Goal: Transaction & Acquisition: Purchase product/service

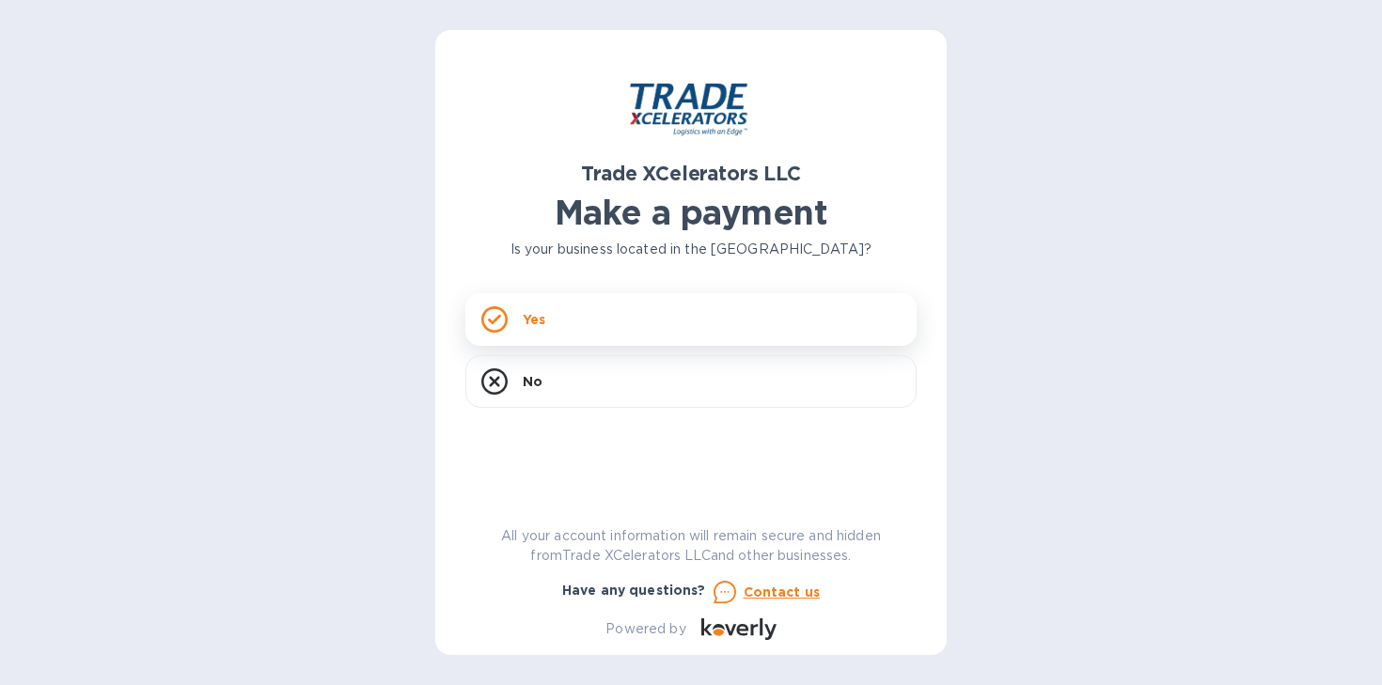
click at [542, 321] on p "Yes" at bounding box center [534, 319] width 23 height 19
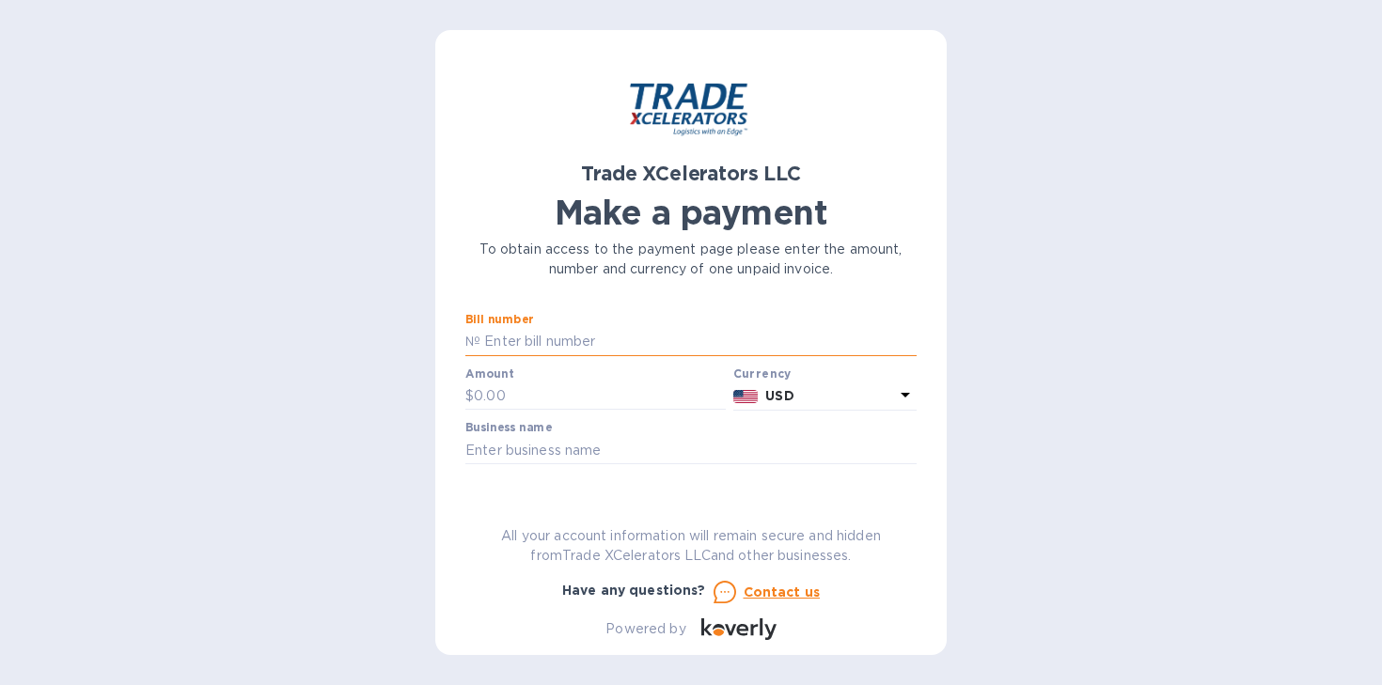
click at [539, 336] on input "text" at bounding box center [698, 342] width 436 height 28
type input "1505443"
click at [528, 404] on input "text" at bounding box center [600, 397] width 252 height 28
type input "500"
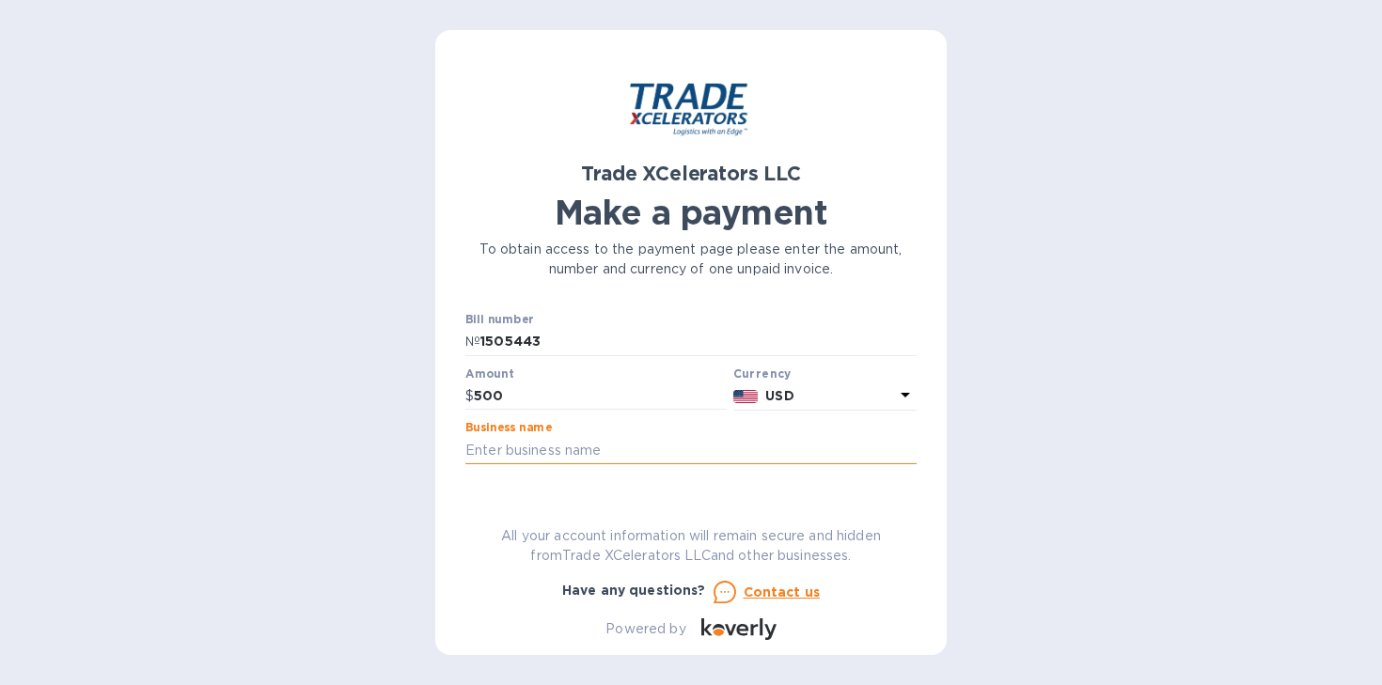
click at [559, 442] on input "text" at bounding box center [690, 450] width 451 height 28
type input "[PERSON_NAME] Int'l Trading Corp."
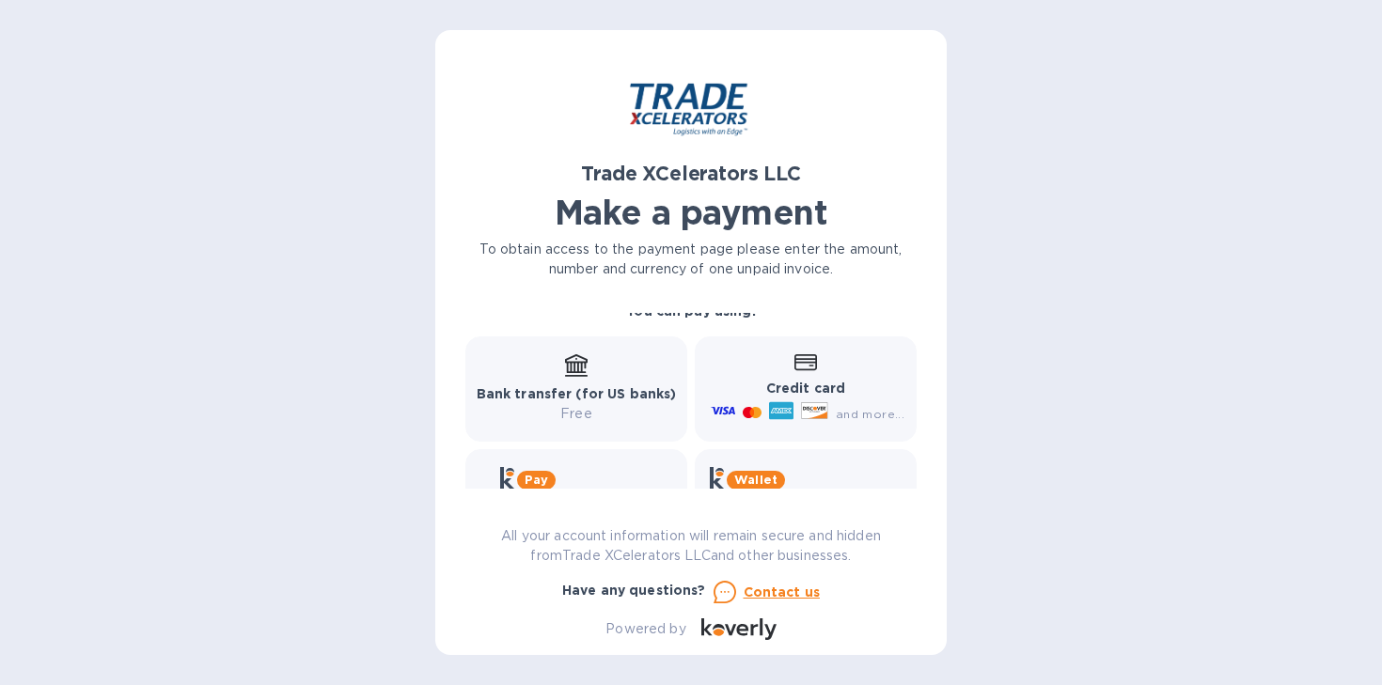
scroll to position [162, 0]
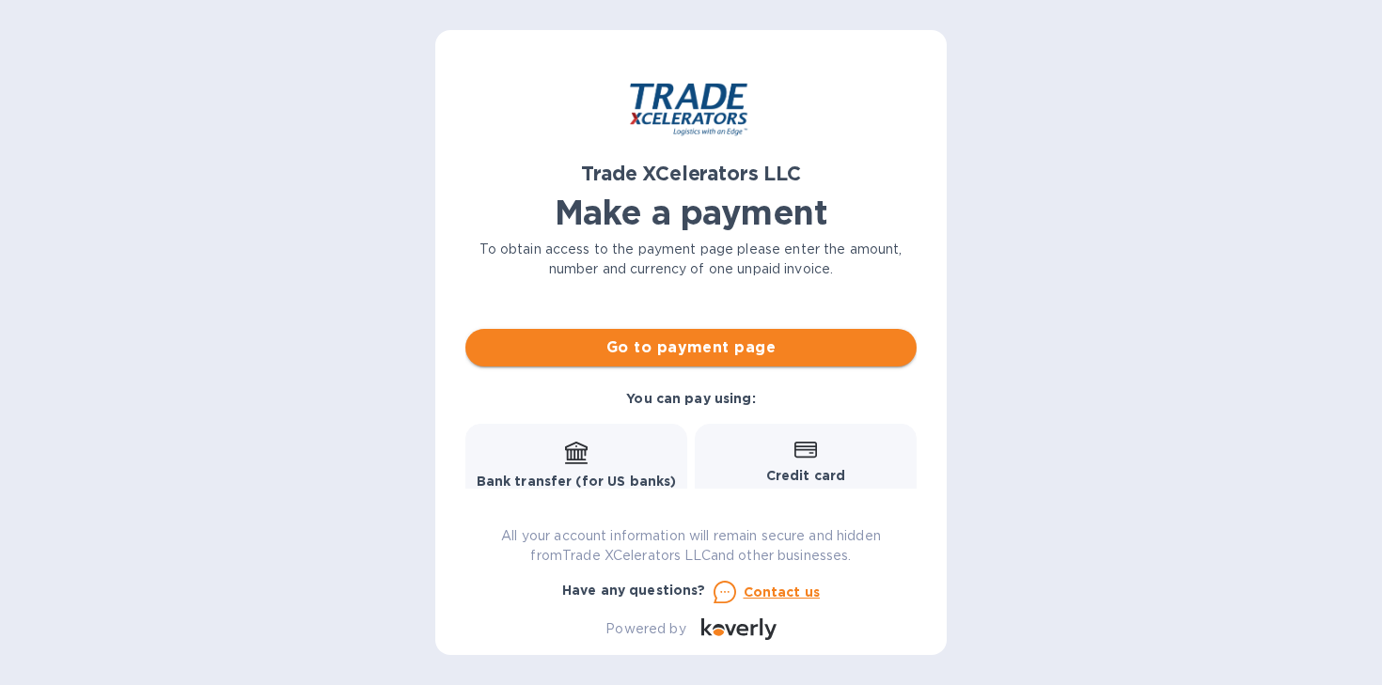
click at [684, 350] on span "Go to payment page" at bounding box center [690, 348] width 421 height 23
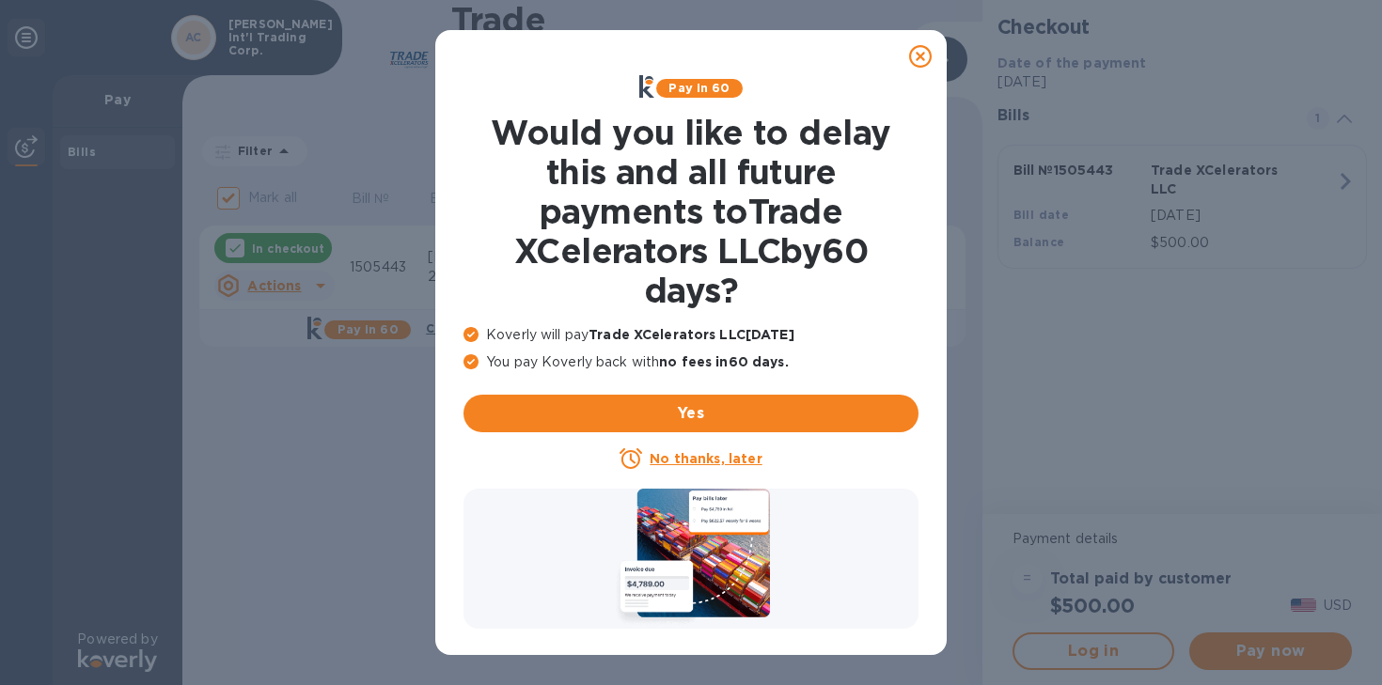
click at [932, 54] on div at bounding box center [920, 57] width 38 height 38
click at [917, 56] on icon at bounding box center [920, 56] width 23 height 23
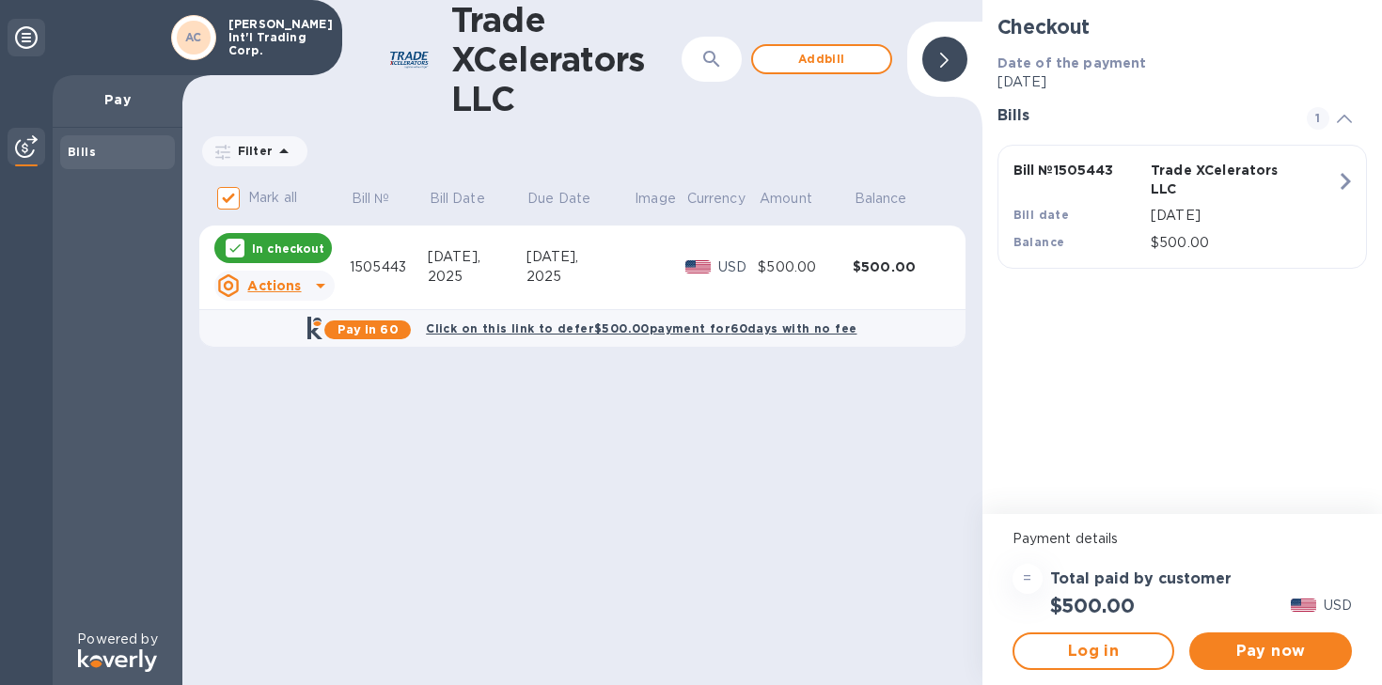
click at [324, 285] on icon at bounding box center [320, 285] width 23 height 23
click at [310, 358] on b "Open bill" at bounding box center [298, 361] width 63 height 15
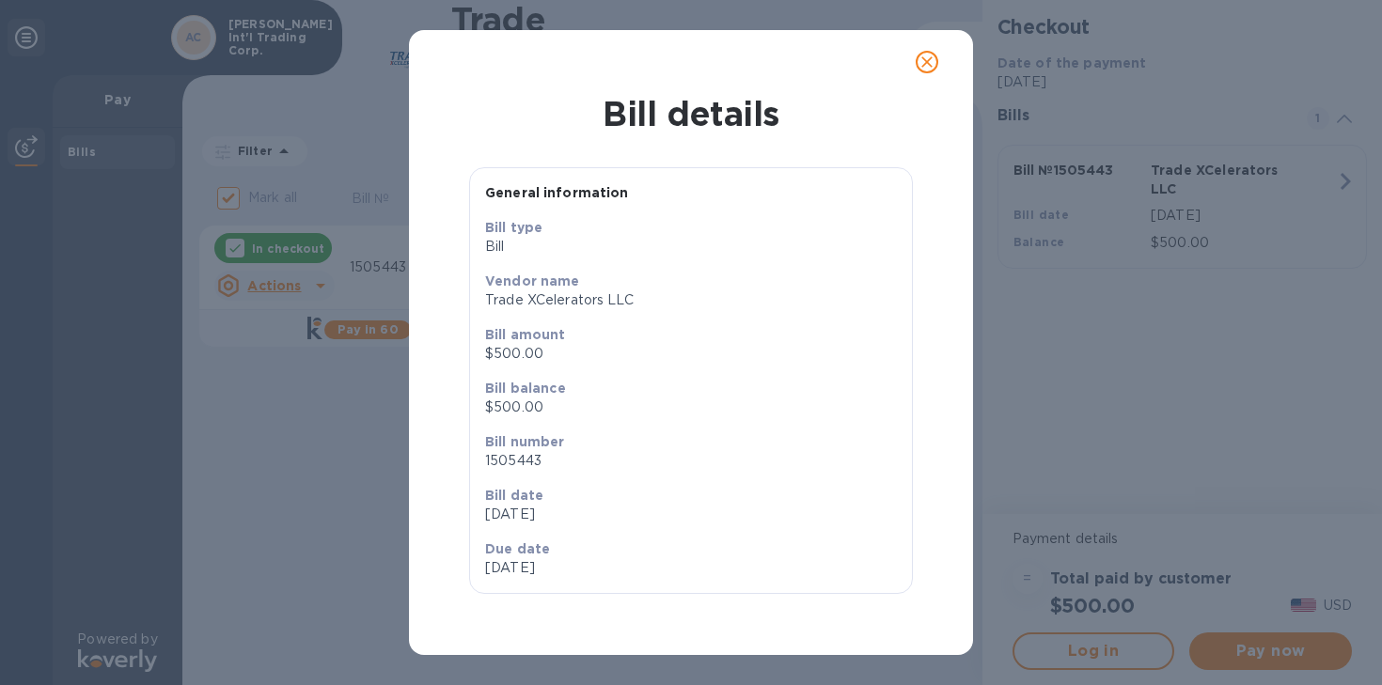
click at [929, 63] on icon "close" at bounding box center [926, 62] width 19 height 19
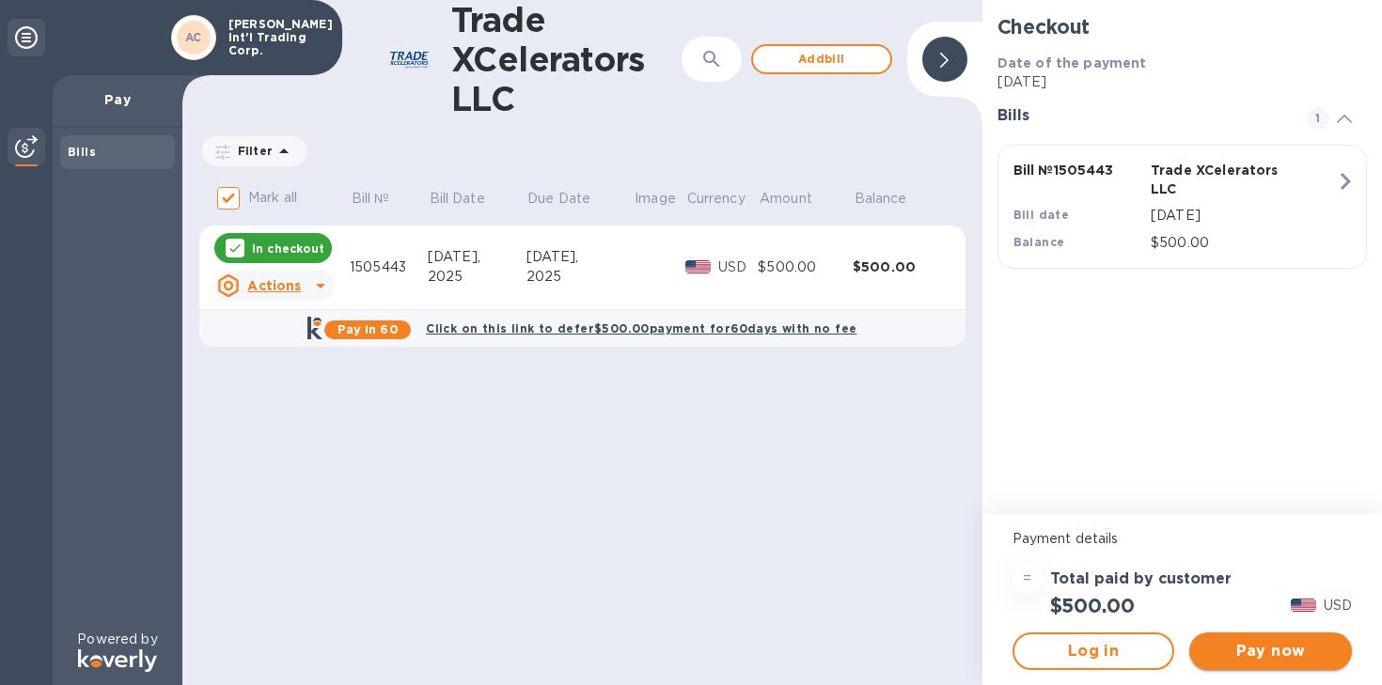
click at [1234, 649] on span "Pay now" at bounding box center [1270, 651] width 133 height 23
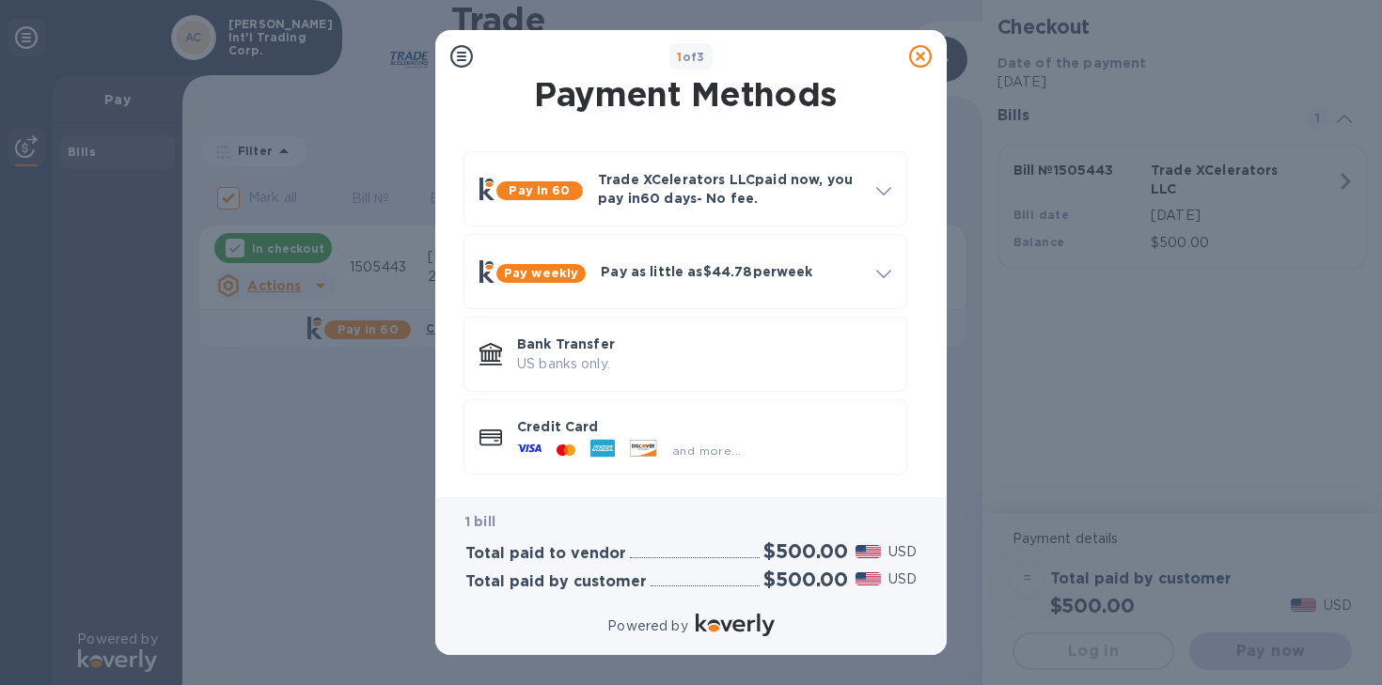
scroll to position [19, 0]
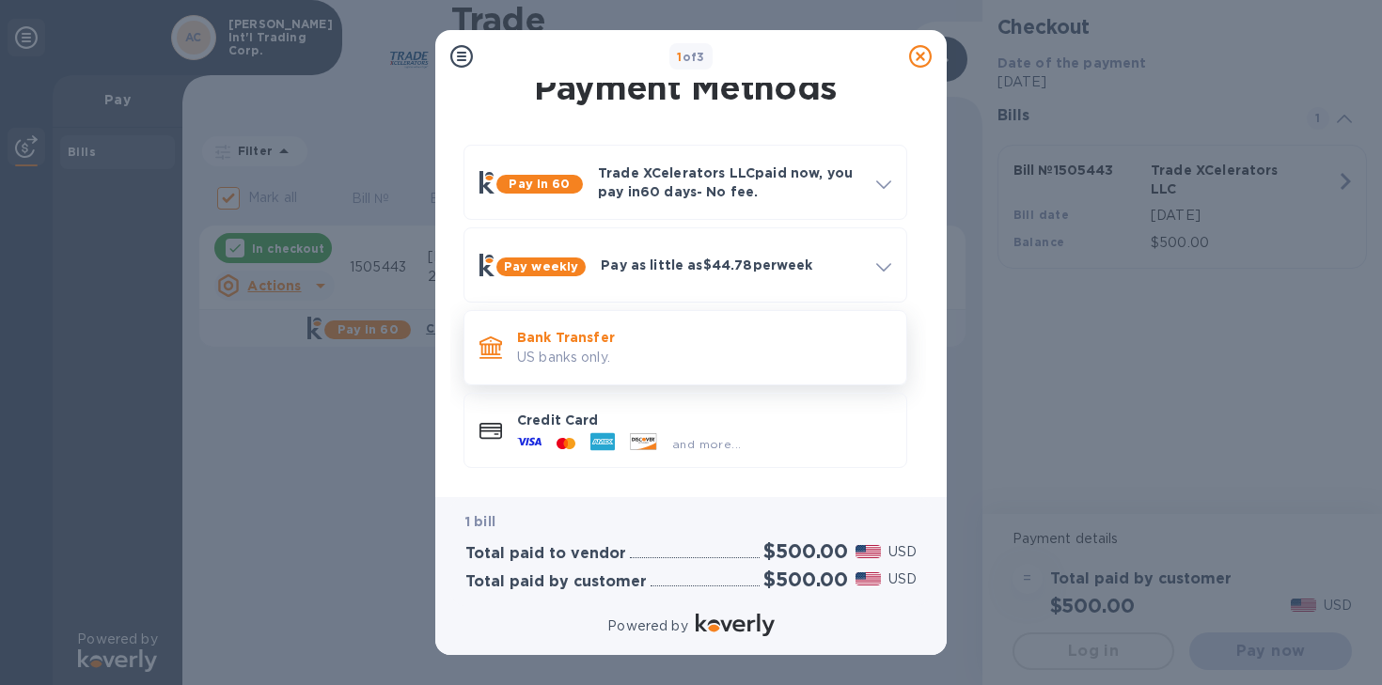
click at [674, 337] on p "Bank Transfer" at bounding box center [704, 337] width 374 height 19
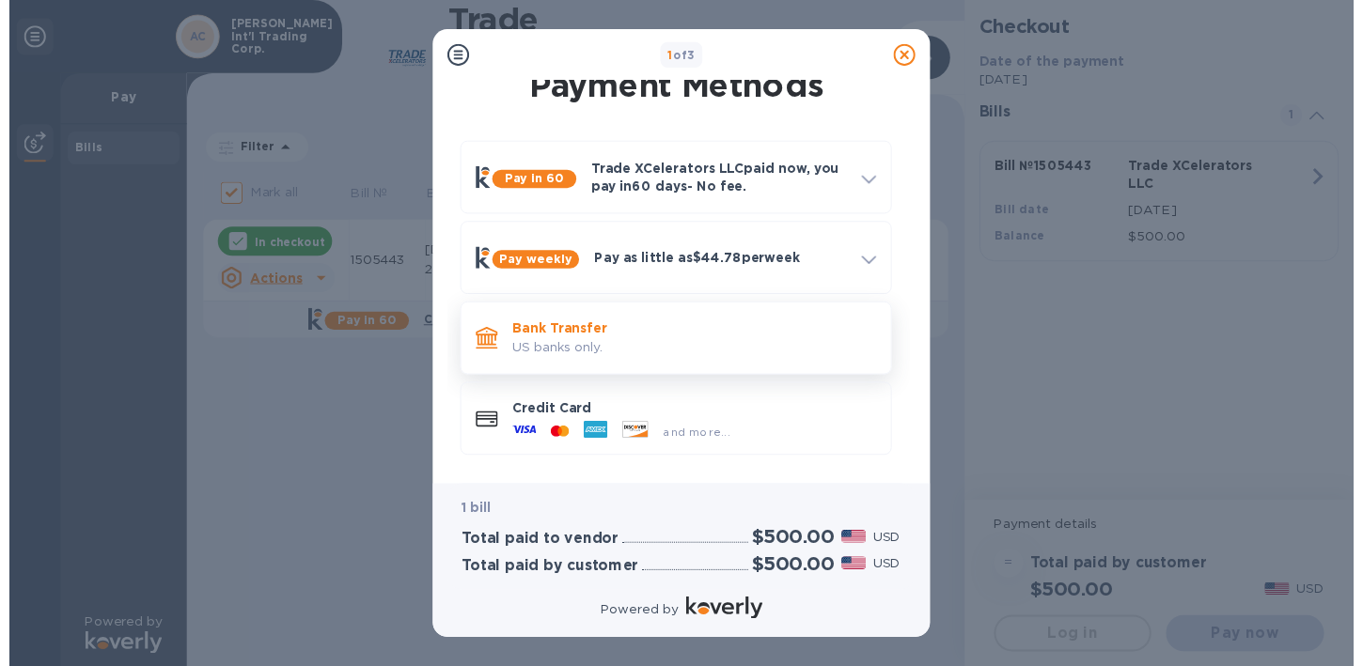
scroll to position [0, 0]
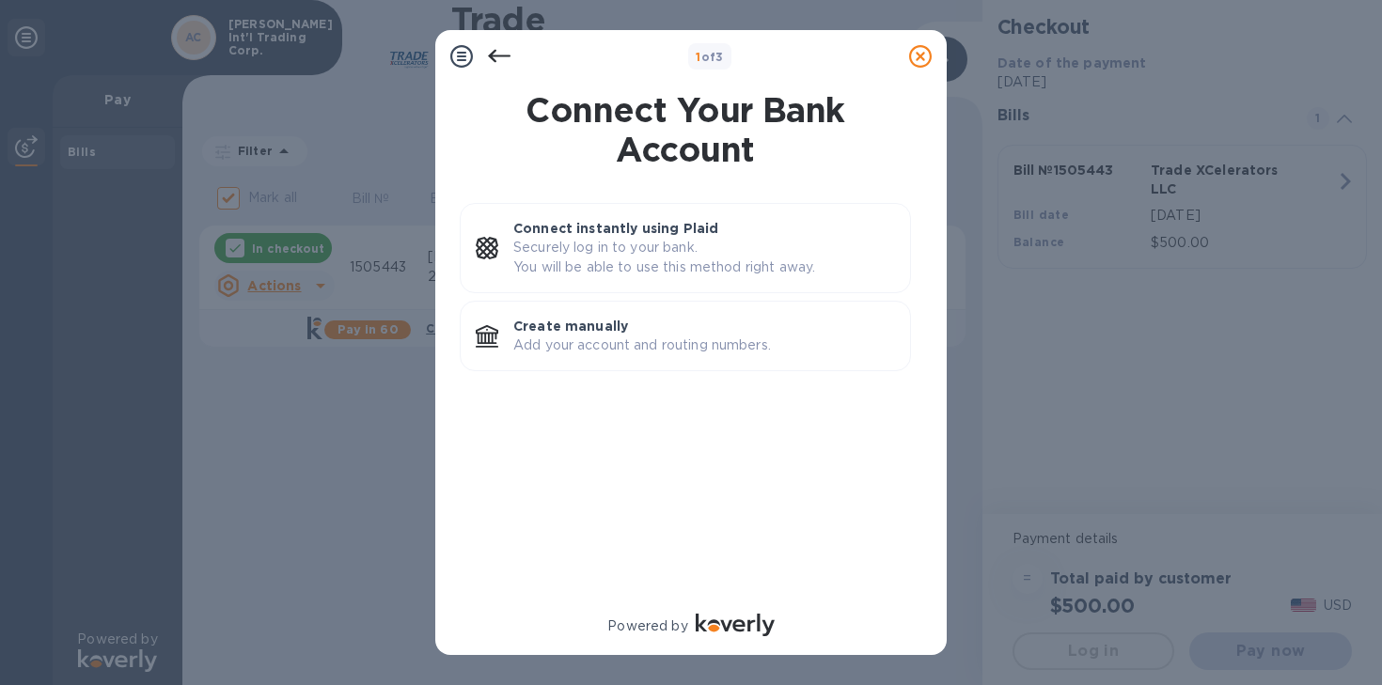
click at [674, 337] on p "Add your account and routing numbers." at bounding box center [704, 346] width 382 height 20
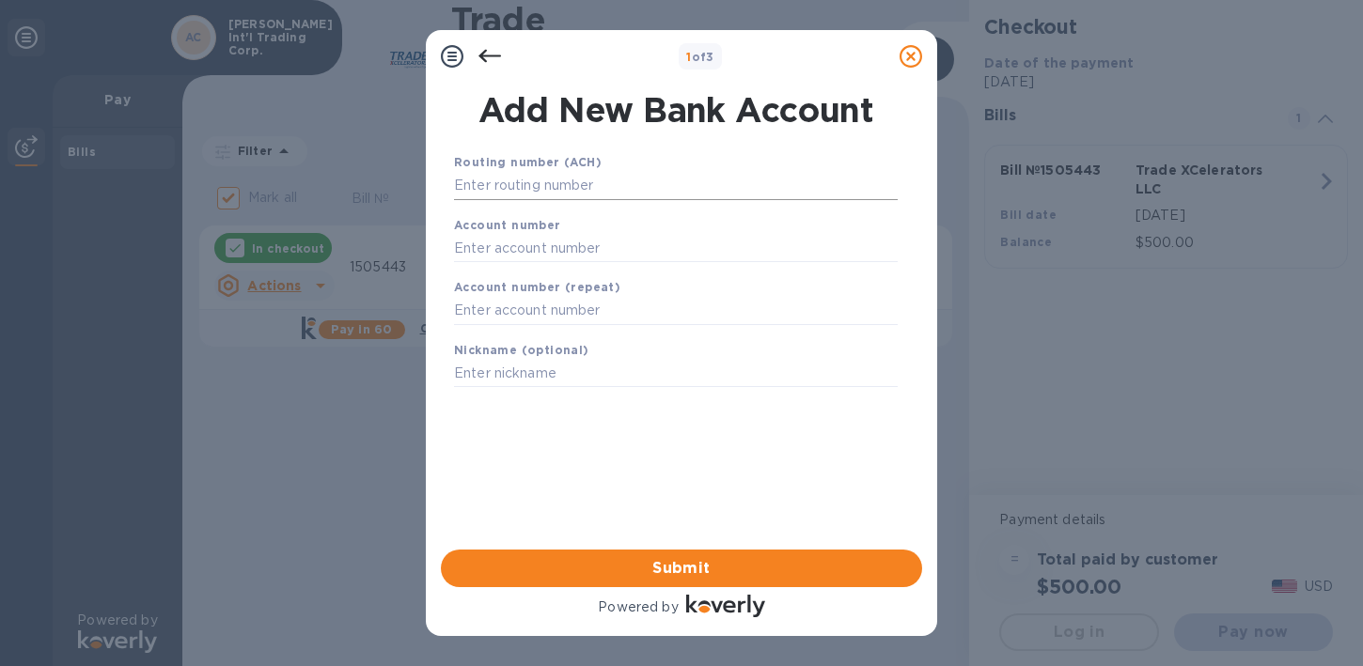
click at [549, 186] on input "text" at bounding box center [676, 186] width 444 height 28
click at [556, 242] on input "text" at bounding box center [676, 248] width 444 height 28
paste input "005490600950"
type input "005490600950"
click at [545, 325] on div "Account number (repeat)" at bounding box center [675, 301] width 459 height 63
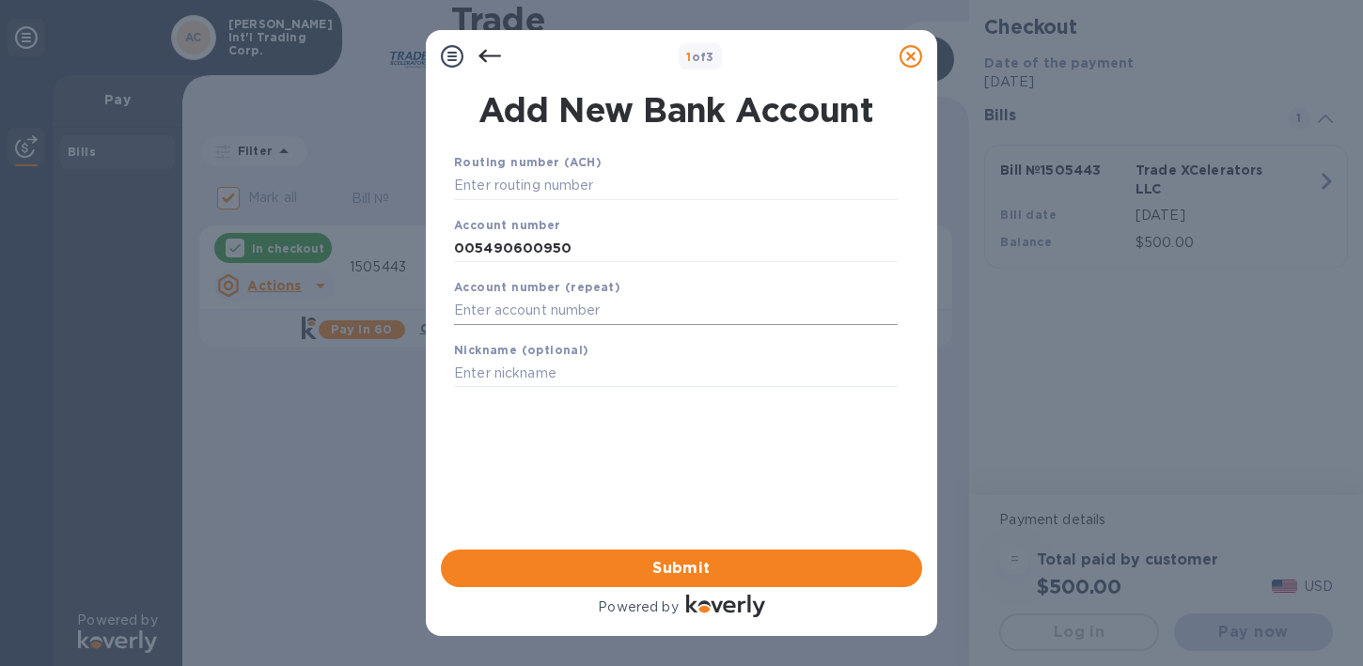
click at [553, 316] on input "text" at bounding box center [676, 311] width 444 height 28
paste input "005490600950"
type input "005490600950"
click at [479, 184] on input "text" at bounding box center [676, 186] width 444 height 28
paste input "063100277"
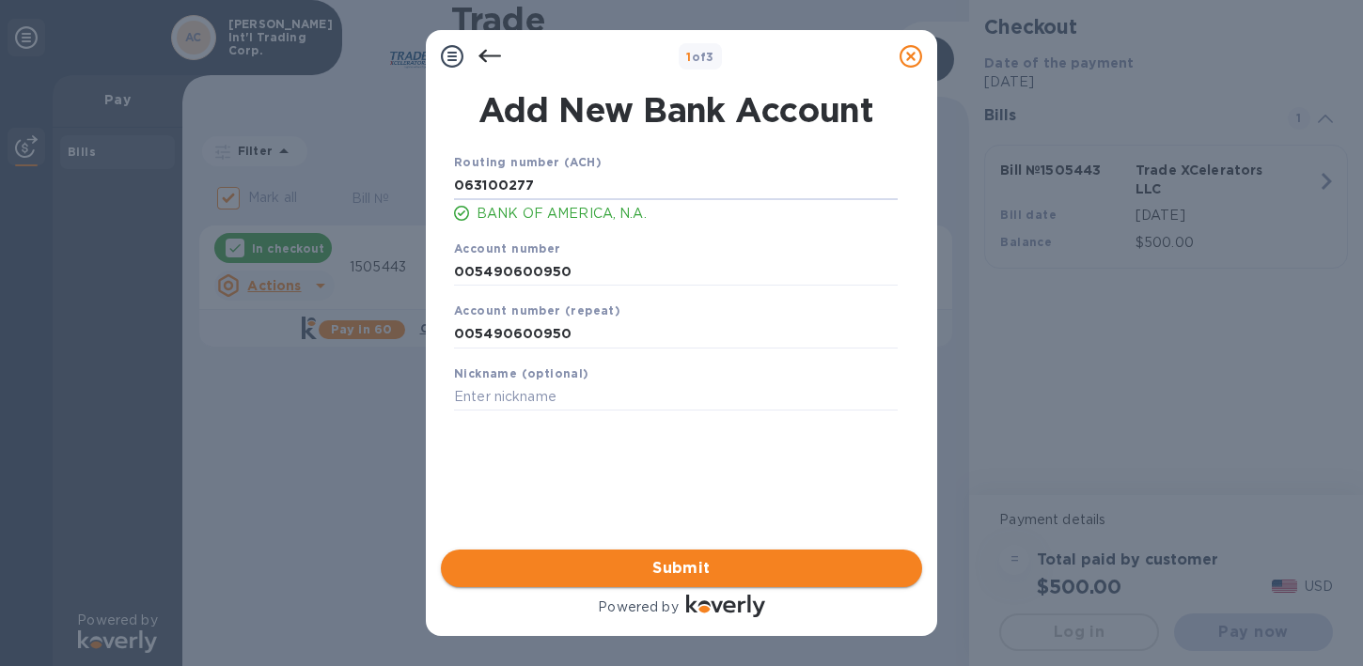
type input "063100277"
click at [609, 565] on span "Submit" at bounding box center [681, 568] width 451 height 23
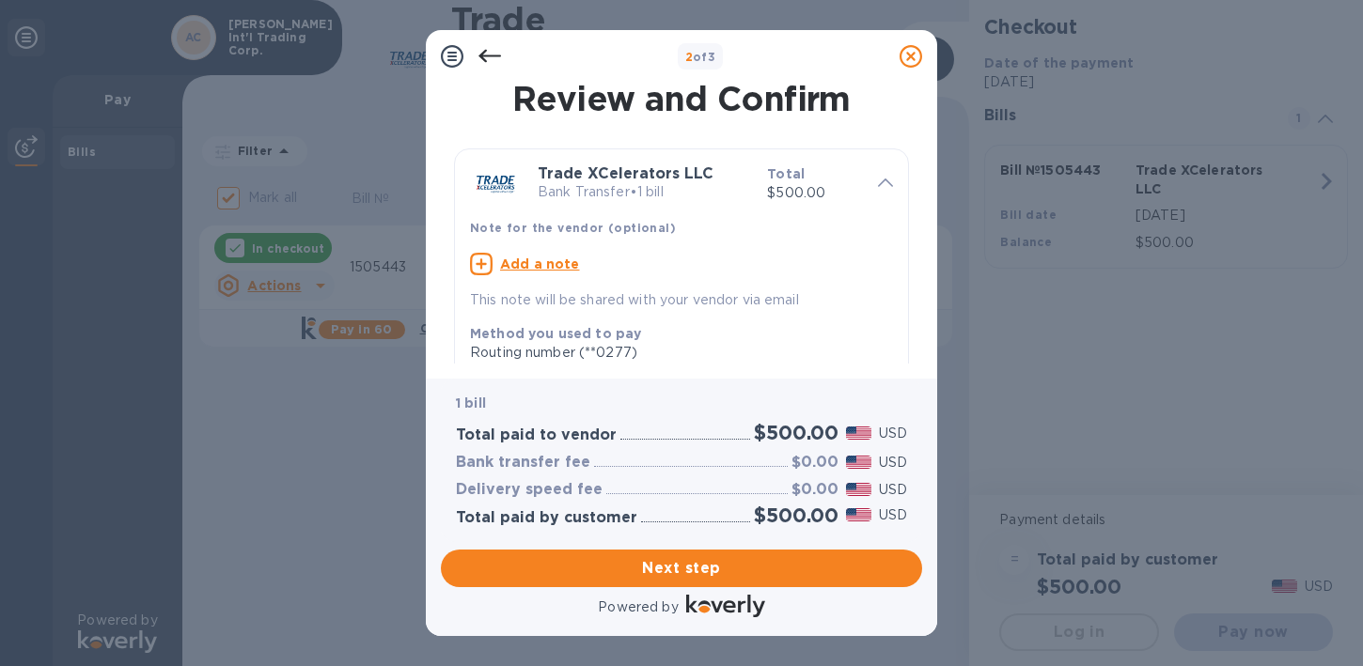
click at [556, 260] on u "Add a note" at bounding box center [540, 264] width 80 height 15
click at [556, 260] on textarea at bounding box center [666, 266] width 393 height 16
click at [595, 267] on textarea "Bond payment" at bounding box center [666, 266] width 393 height 16
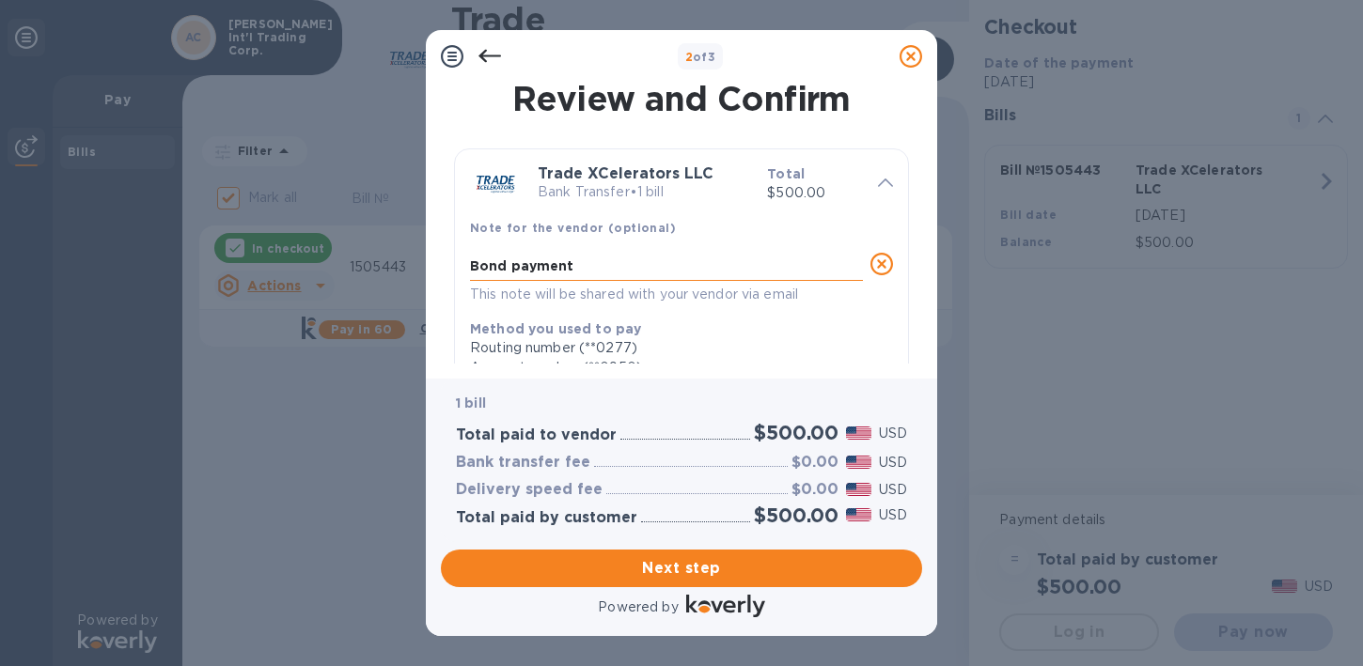
paste textarea "23C001MDC"
type textarea "Bond payment 23C001MDC"
click at [716, 572] on span "Next step" at bounding box center [681, 568] width 451 height 23
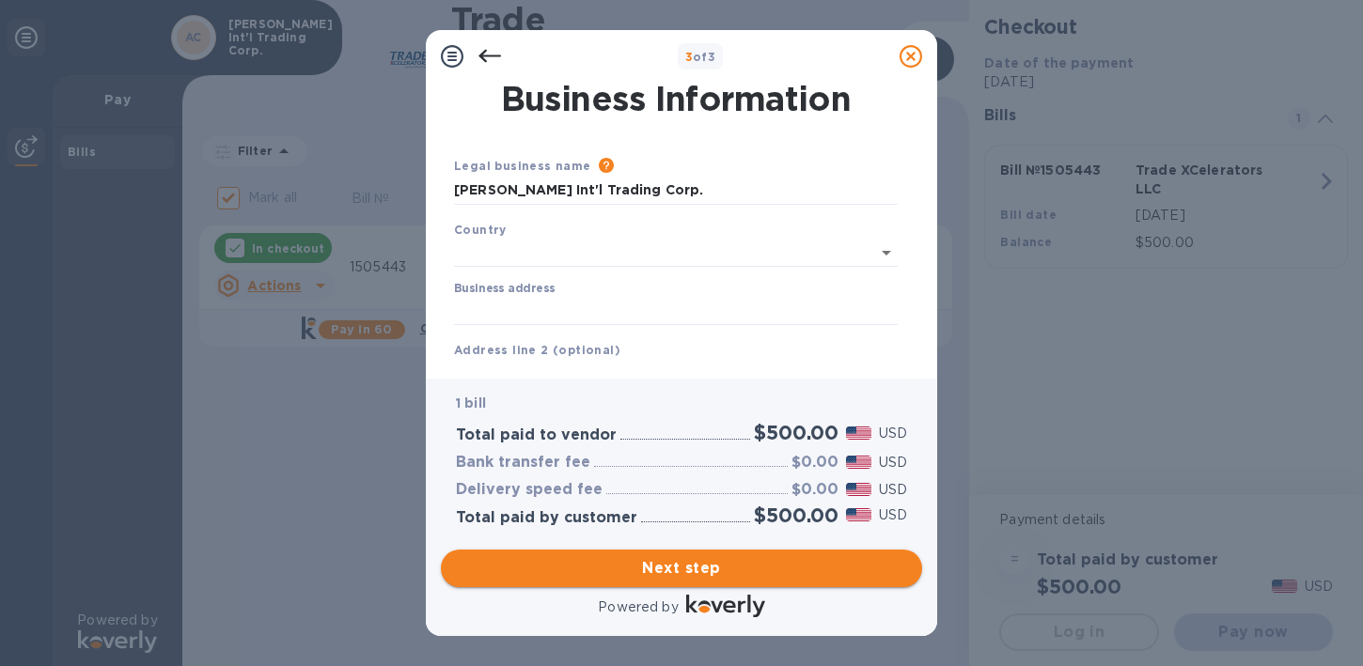
type input "[GEOGRAPHIC_DATA]"
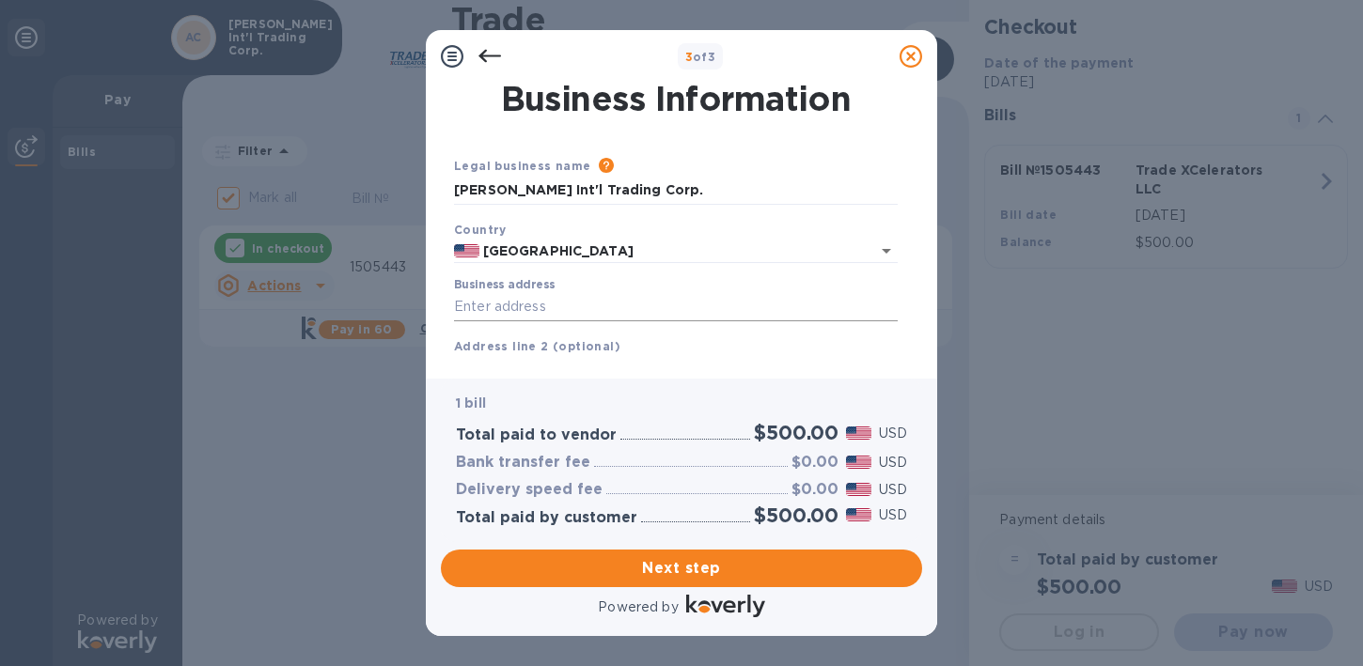
click at [576, 306] on input "Business address" at bounding box center [676, 307] width 444 height 28
type input "[STREET_ADDRESS]"
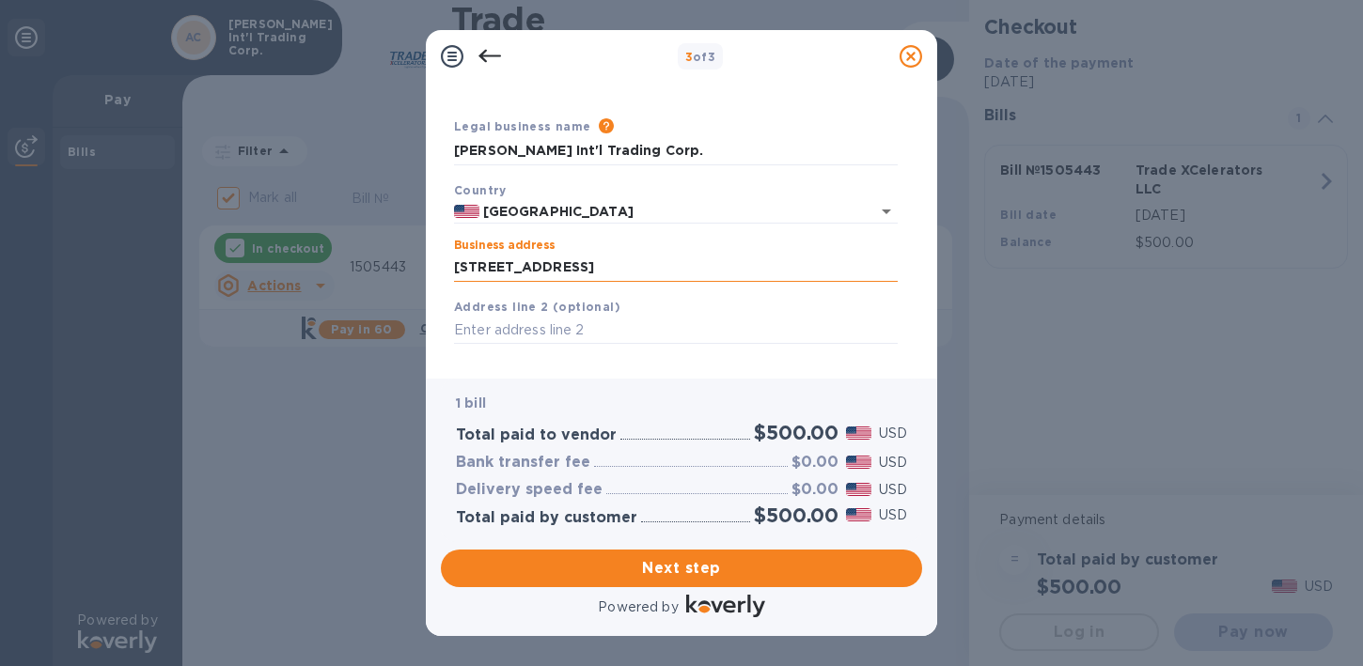
scroll to position [185, 0]
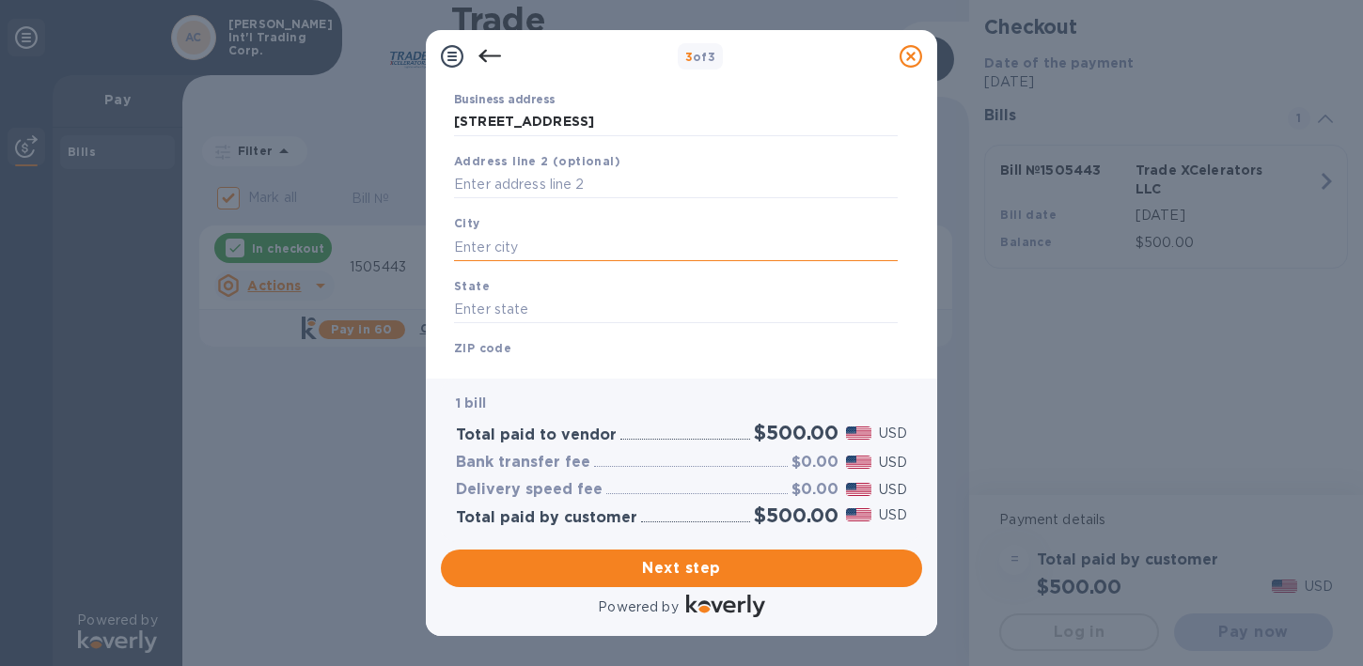
click at [590, 244] on input "text" at bounding box center [676, 247] width 444 height 28
type input "Orlando"
type input "FL"
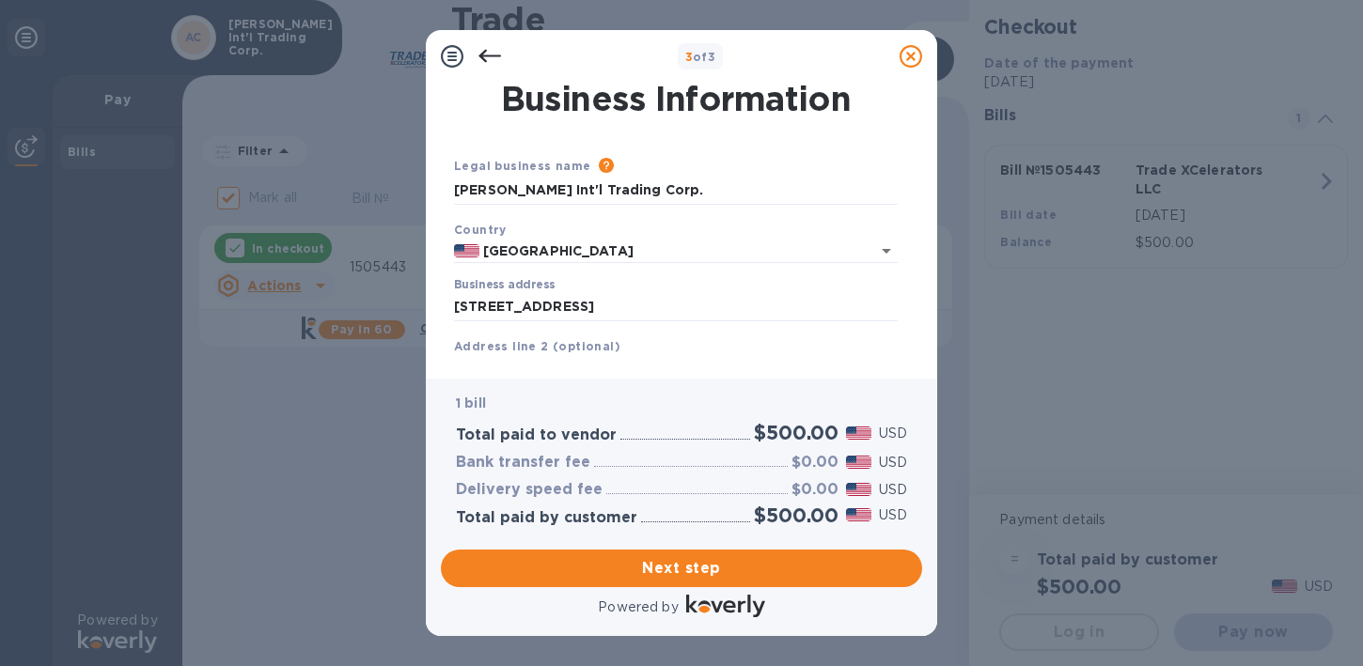
scroll to position [255, 0]
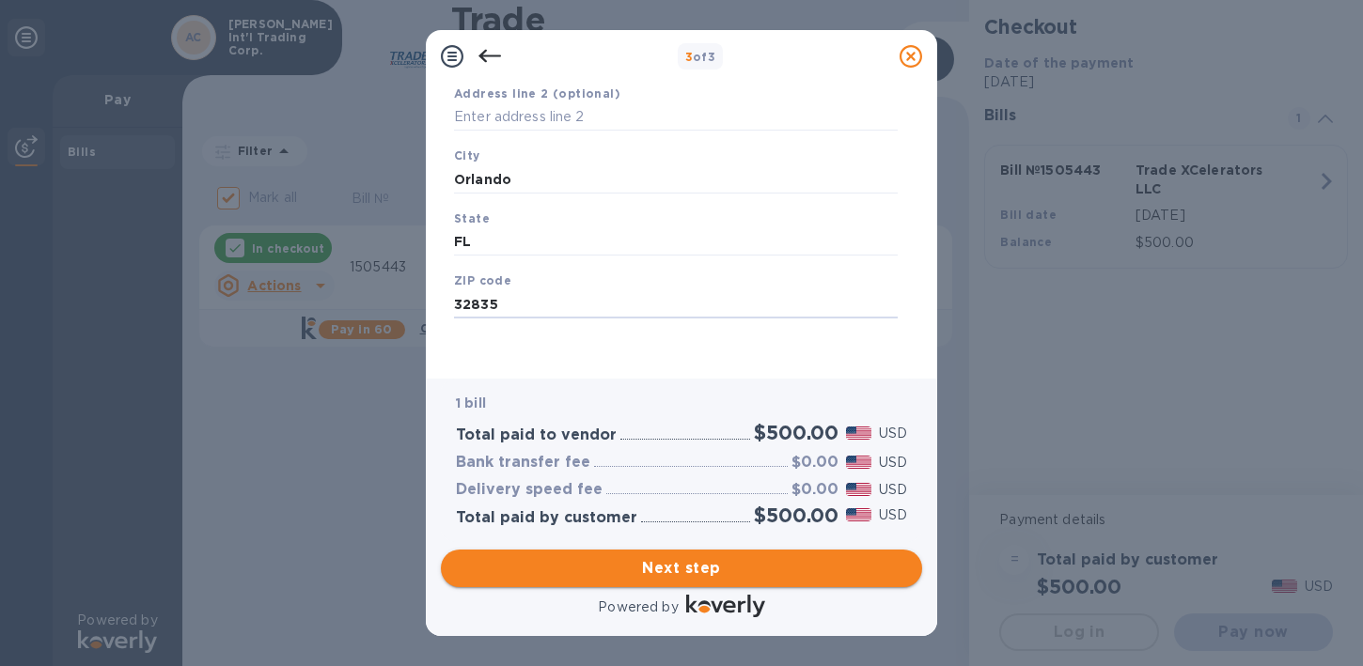
type input "32835"
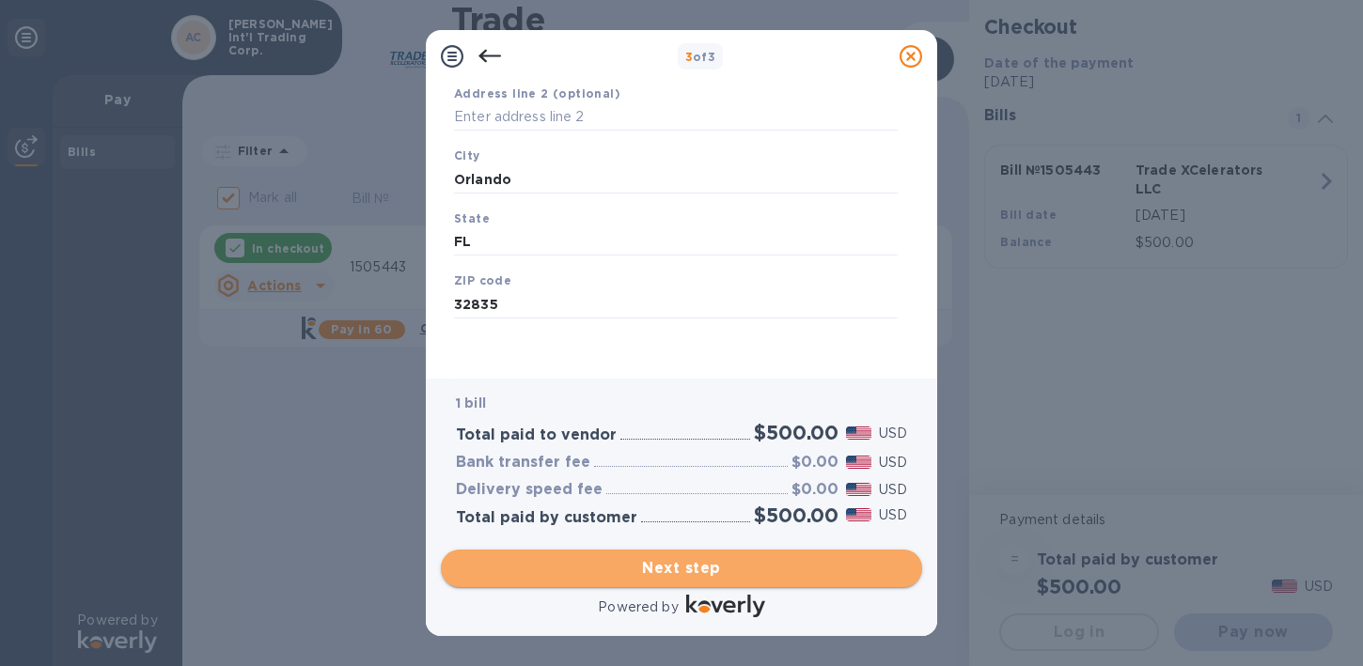
click at [726, 577] on span "Next step" at bounding box center [681, 568] width 451 height 23
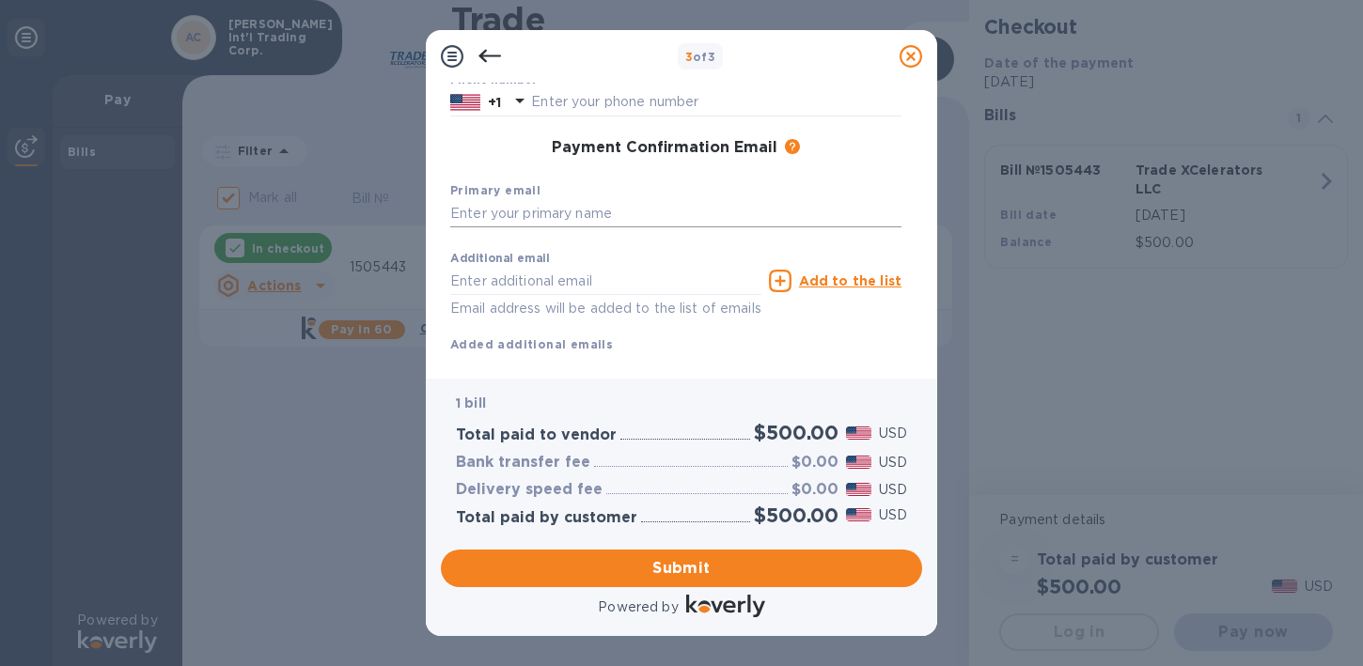
click at [571, 210] on input "text" at bounding box center [675, 214] width 451 height 28
type input "a"
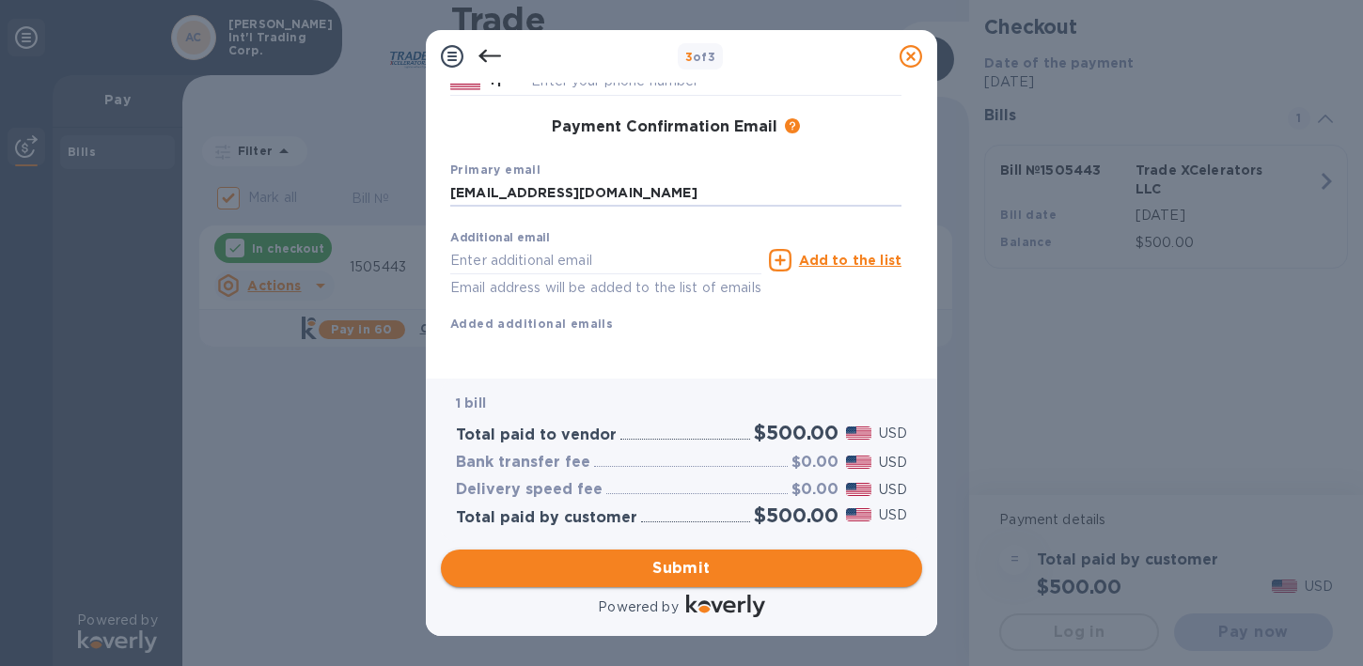
type input "[EMAIL_ADDRESS][DOMAIN_NAME]"
click at [634, 571] on span "Submit" at bounding box center [681, 568] width 451 height 23
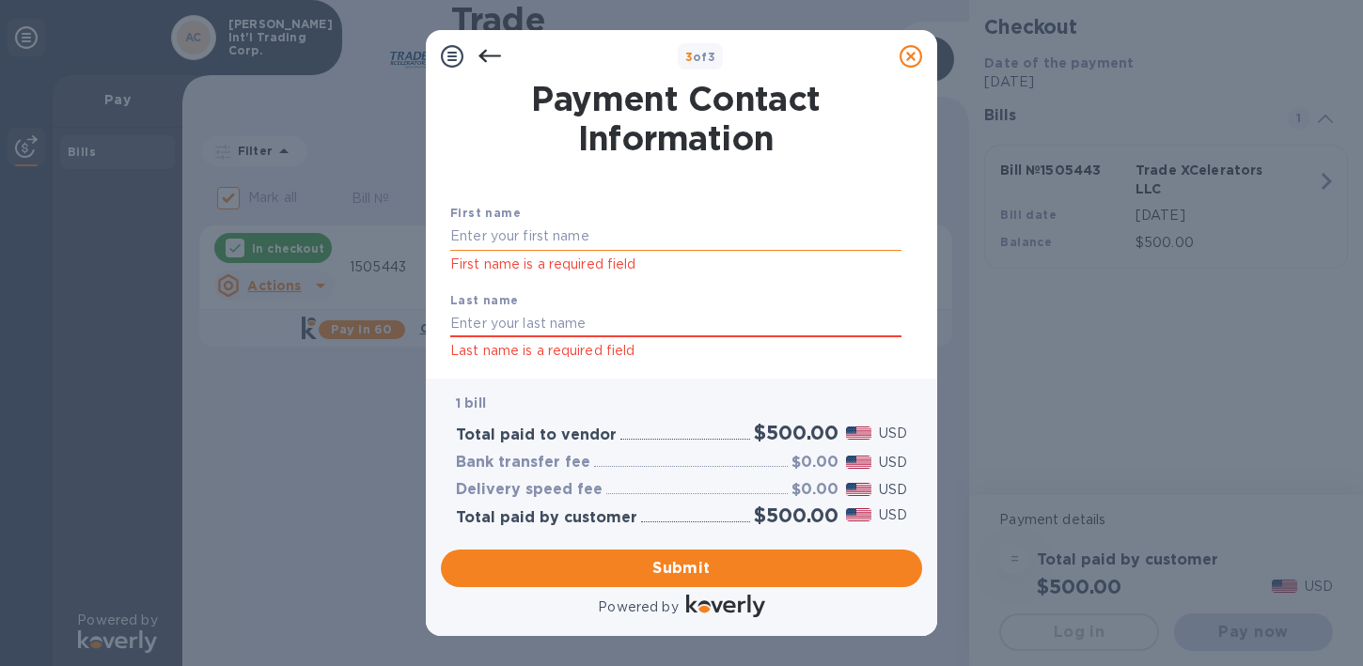
click at [583, 227] on input "text" at bounding box center [675, 237] width 451 height 28
type input "Yael"
type input "Spektor"
type input "9417263459"
type input "[EMAIL_ADDRESS][DOMAIN_NAME]"
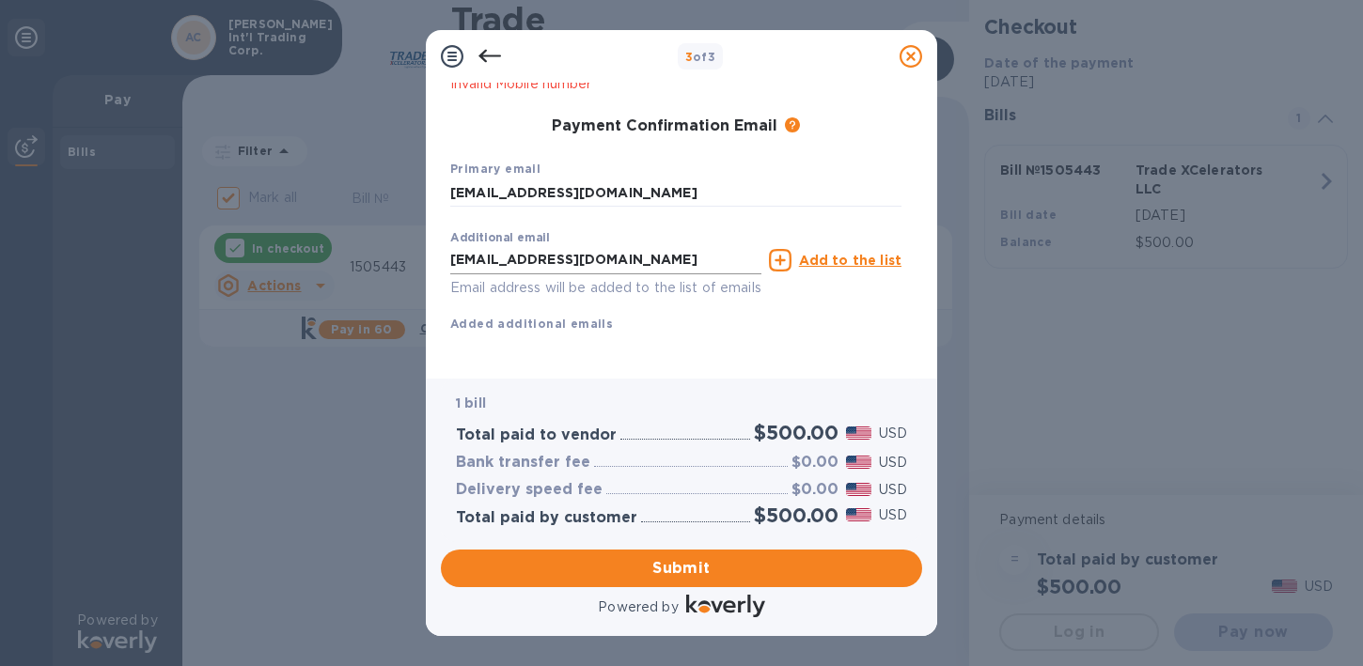
scroll to position [372, 0]
click at [637, 246] on input "[EMAIL_ADDRESS][DOMAIN_NAME]" at bounding box center [605, 260] width 311 height 28
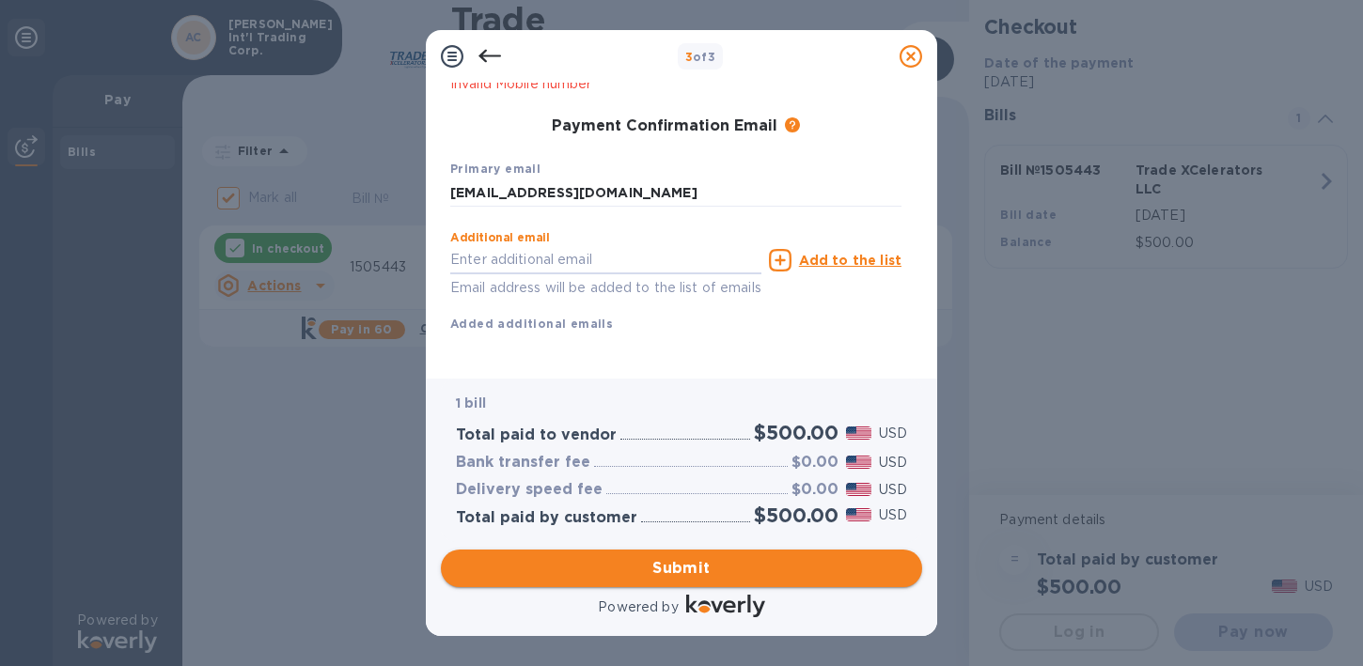
click at [682, 566] on span "Submit" at bounding box center [681, 568] width 451 height 23
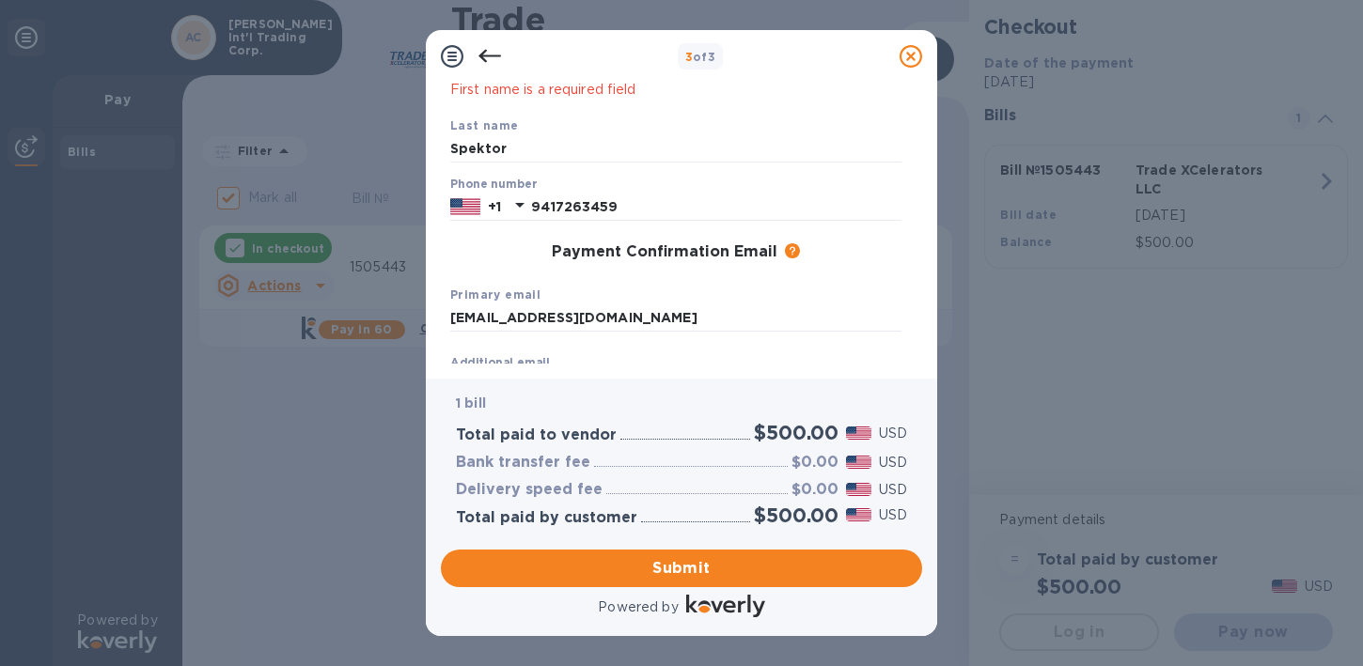
scroll to position [0, 0]
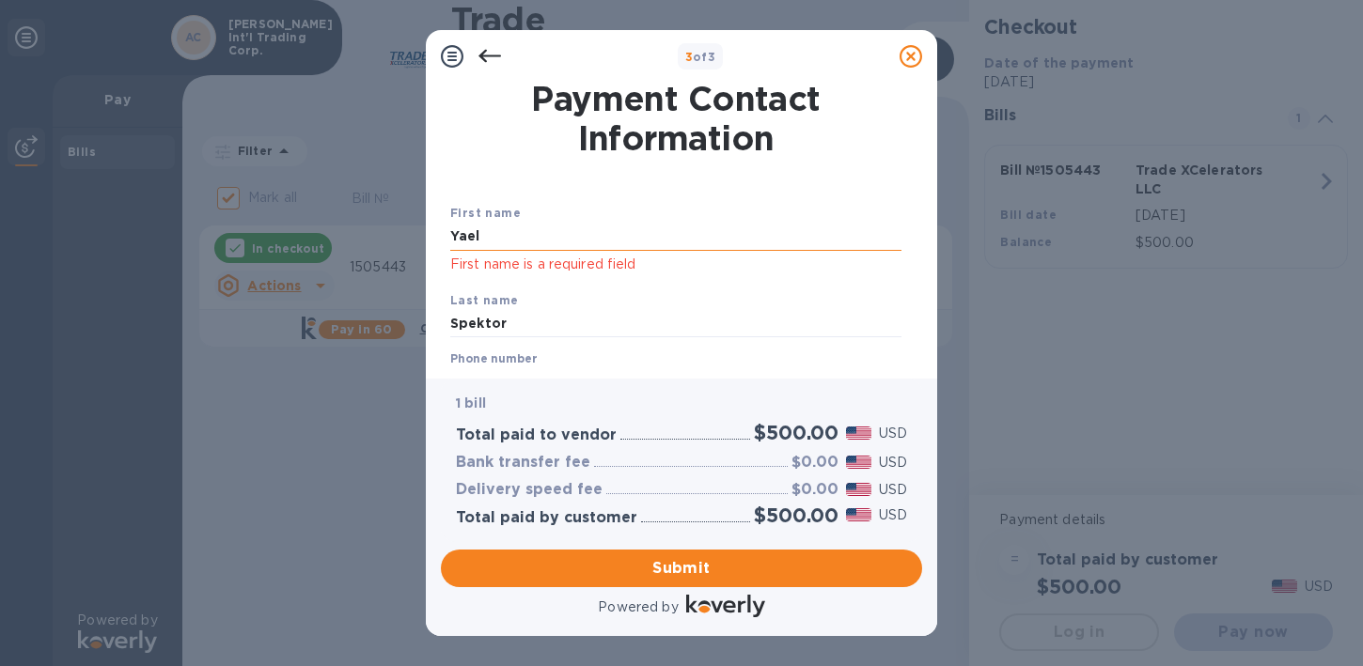
click at [659, 229] on input "Yael" at bounding box center [675, 237] width 451 height 28
click at [533, 236] on input "Yael" at bounding box center [675, 237] width 451 height 28
type input "Yael"
type input "Spektor"
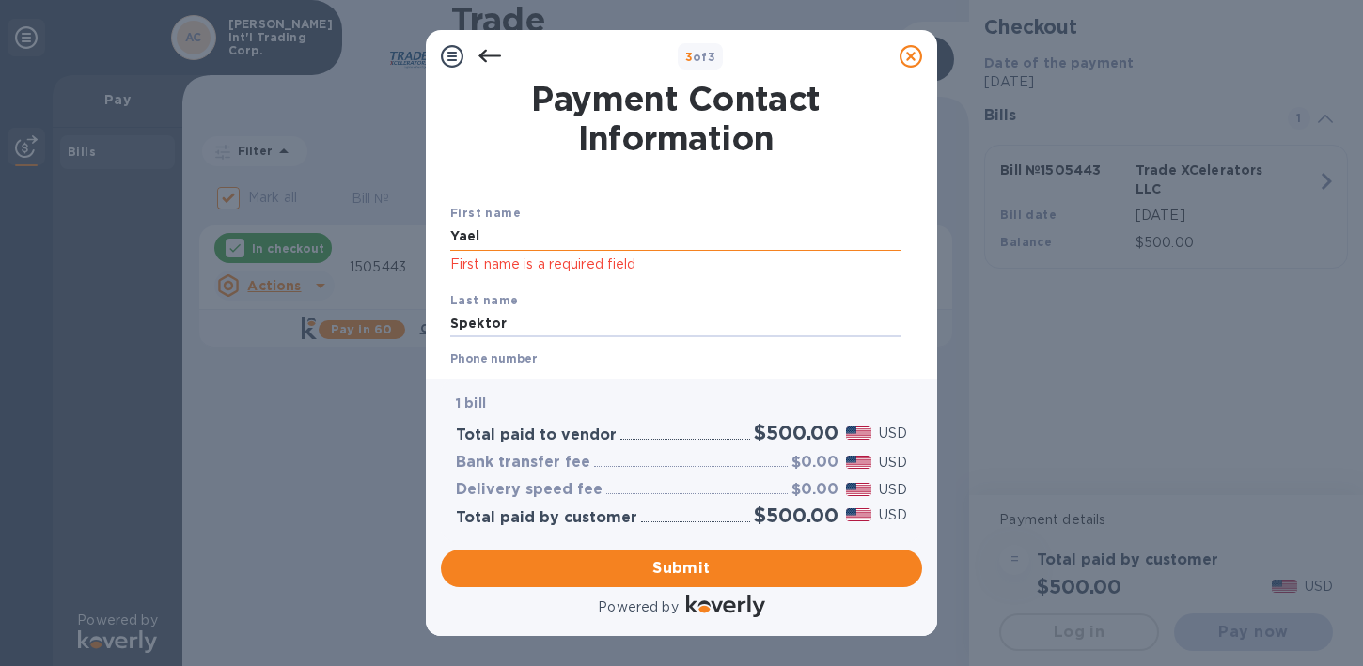
click at [726, 227] on input "Yael" at bounding box center [675, 237] width 451 height 28
click at [769, 289] on div "Last name [PERSON_NAME]" at bounding box center [676, 314] width 466 height 63
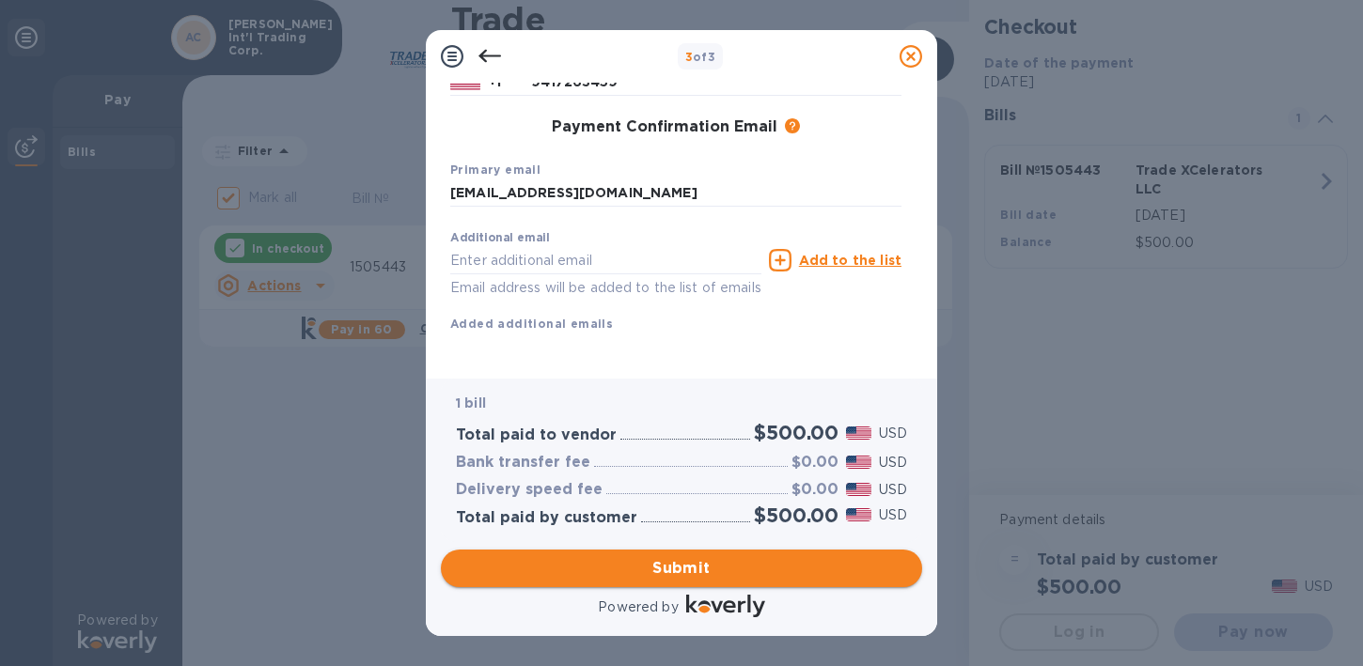
click at [683, 582] on button "Submit" at bounding box center [681, 569] width 481 height 38
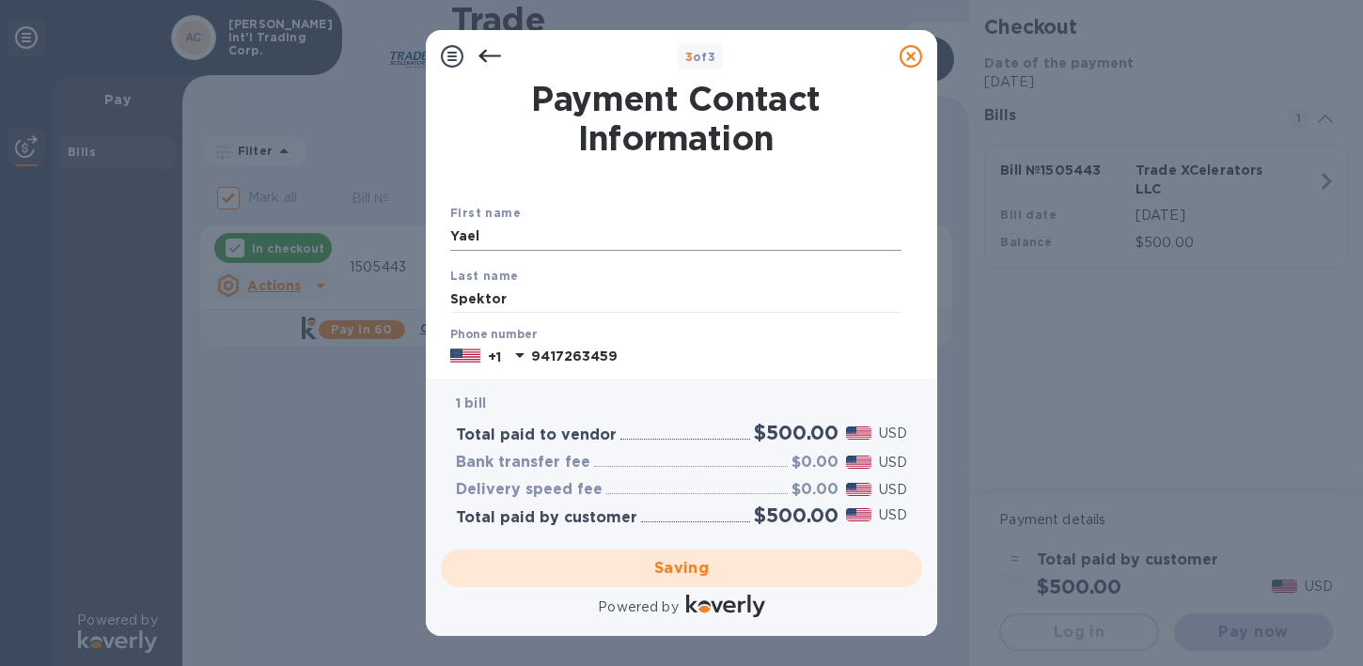
click at [579, 249] on input "Yael" at bounding box center [675, 237] width 451 height 28
type input "Y"
type input "Yael"
click at [576, 184] on div "First name [PERSON_NAME] Last name Spektor Phone number [PHONE_NUMBER] Payment …" at bounding box center [675, 391] width 459 height 444
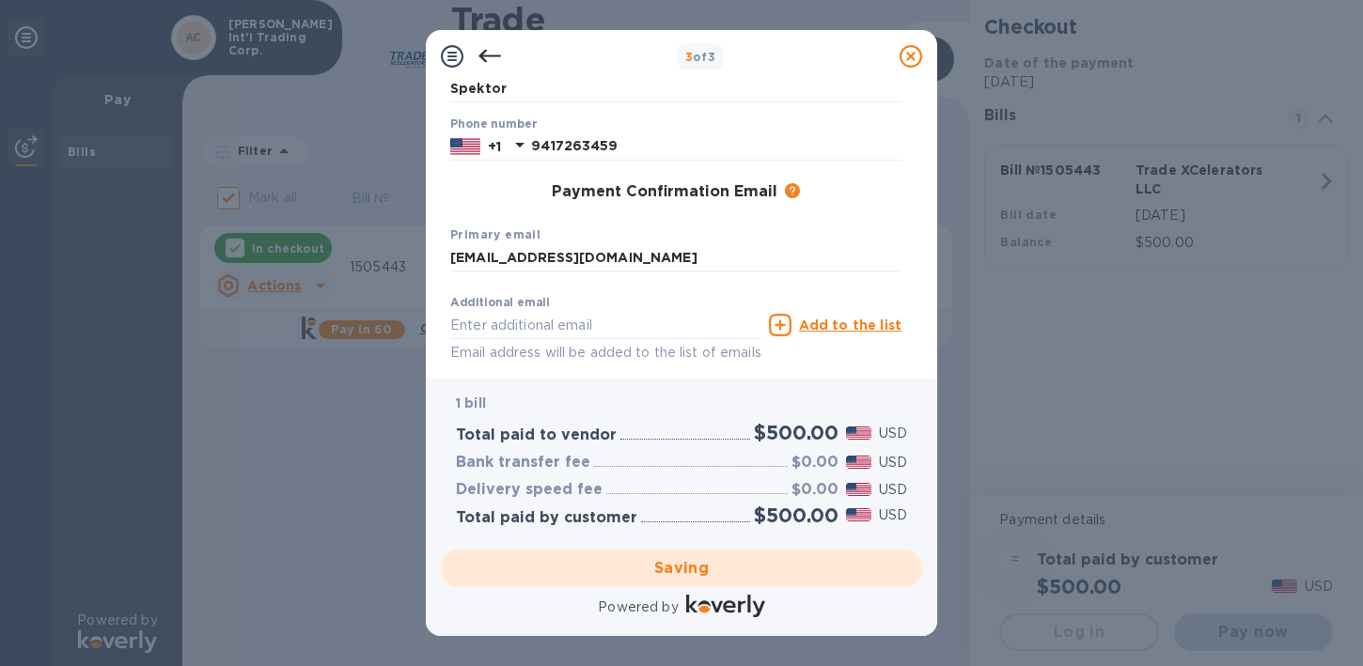
scroll to position [243, 0]
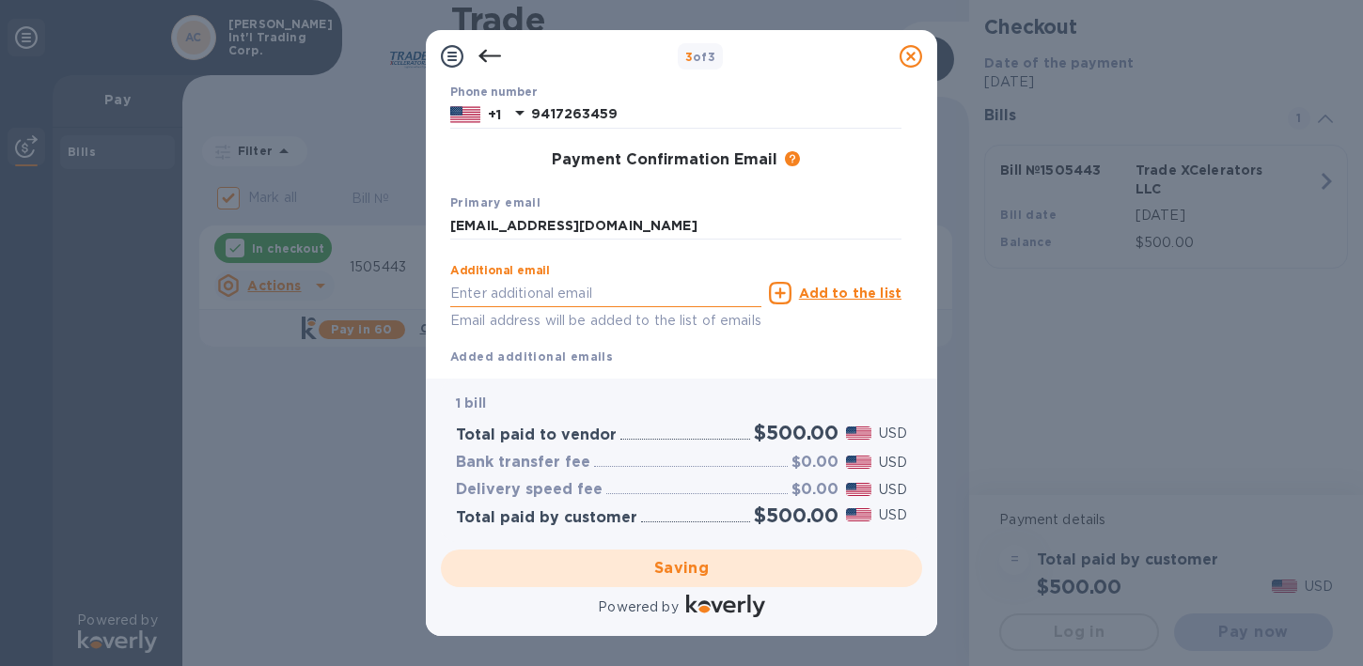
click at [585, 289] on input "text" at bounding box center [605, 293] width 311 height 28
type input "[EMAIL_ADDRESS][DOMAIN_NAME]"
click at [782, 235] on input "[EMAIL_ADDRESS][DOMAIN_NAME]" at bounding box center [675, 226] width 451 height 28
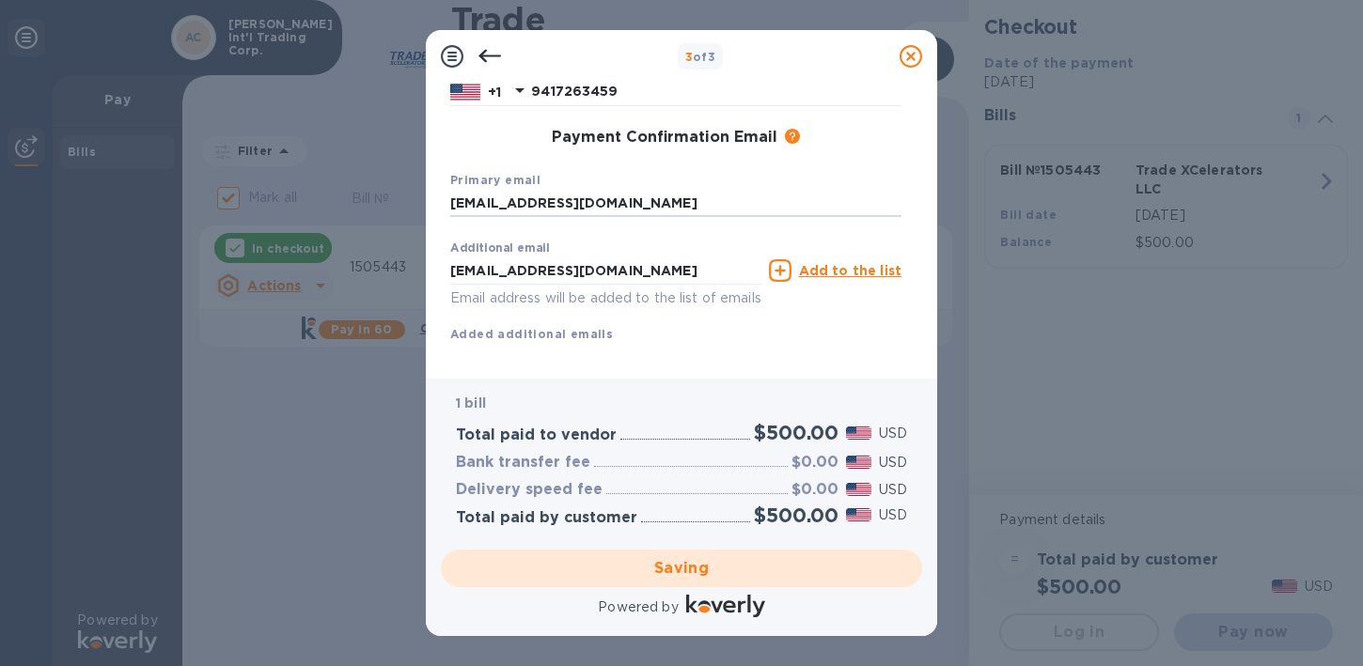
scroll to position [299, 0]
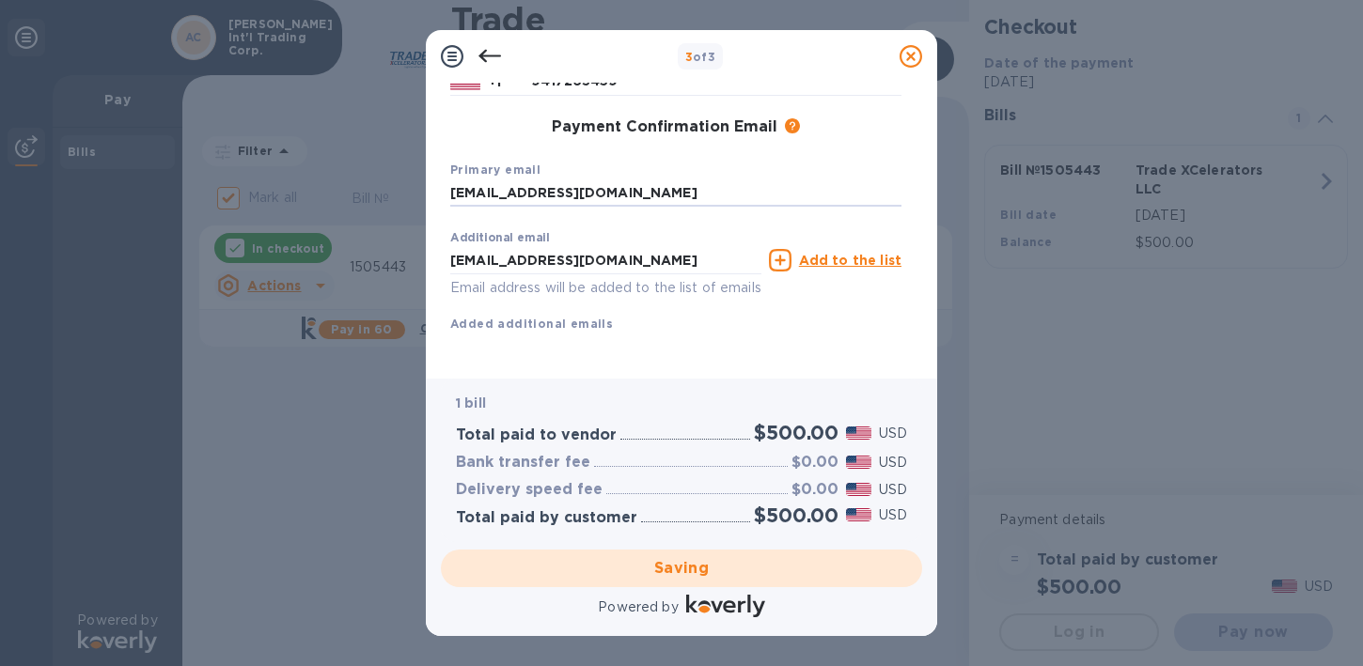
checkbox input "false"
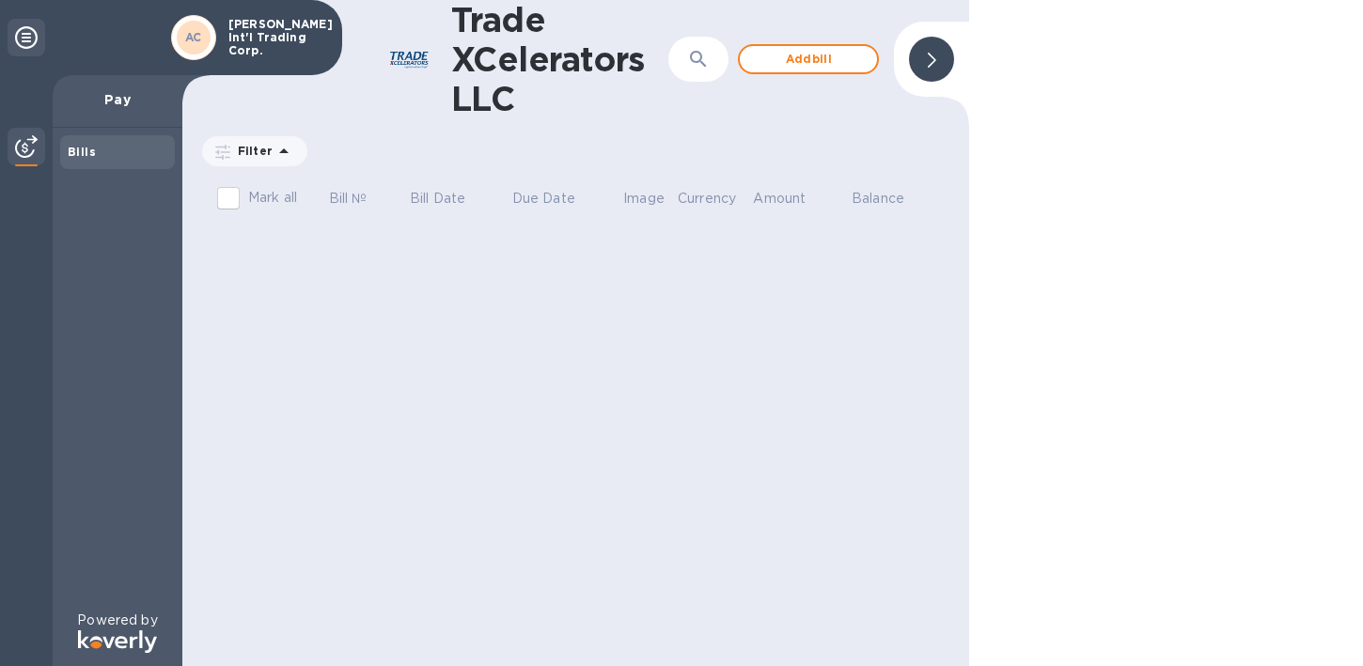
click at [293, 44] on p "[PERSON_NAME] Int'l Trading Corp." at bounding box center [275, 37] width 94 height 39
click at [34, 44] on icon at bounding box center [26, 37] width 23 height 23
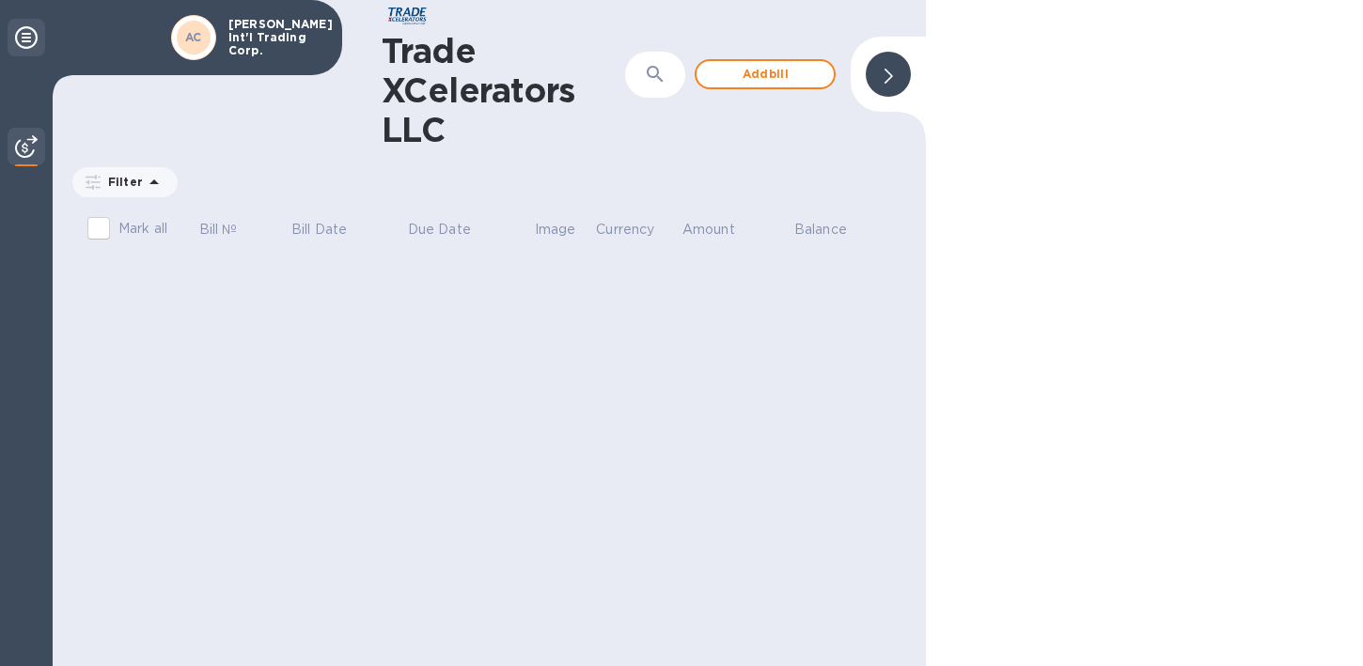
click at [34, 44] on icon at bounding box center [26, 37] width 23 height 23
